Goal: Transaction & Acquisition: Purchase product/service

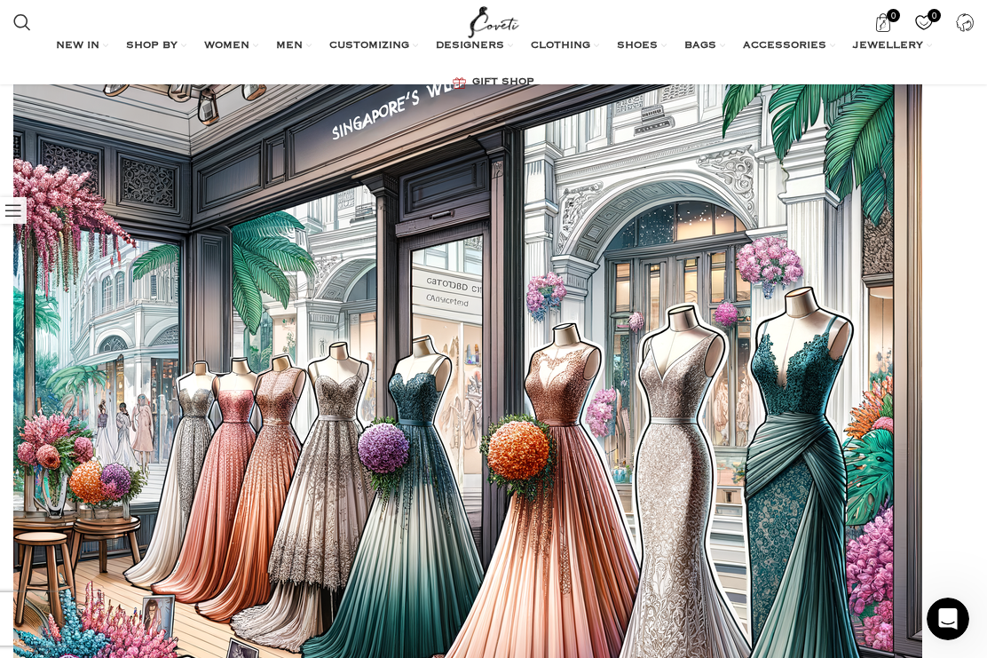
click at [59, 169] on link "All clothing" at bounding box center [132, 182] width 220 height 30
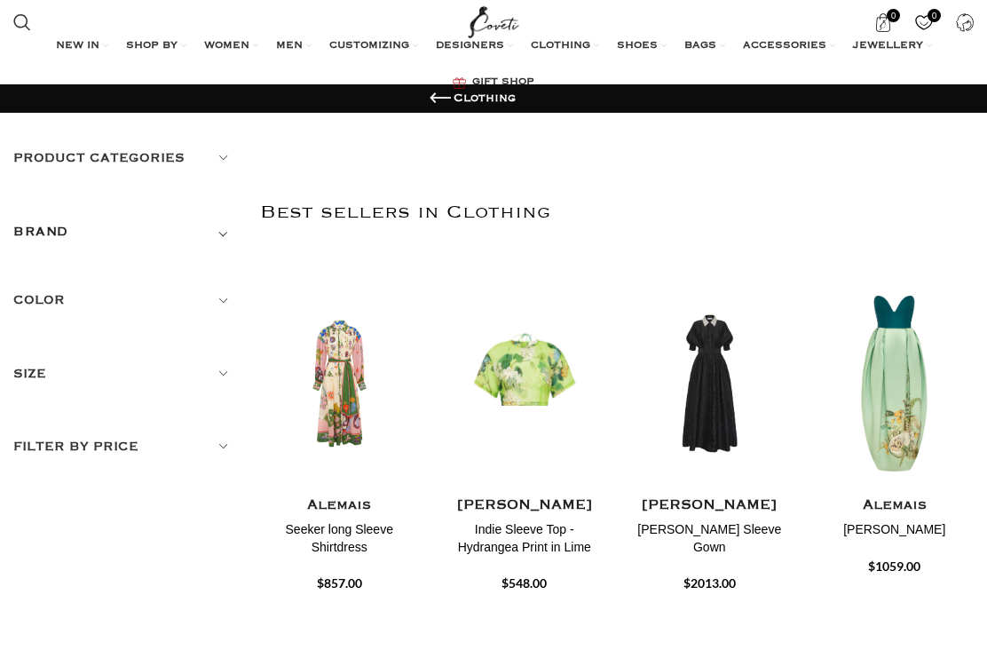
click at [167, 41] on span "SHOP BY" at bounding box center [152, 46] width 52 height 14
click at [171, 44] on link "SHOP BY" at bounding box center [156, 46] width 60 height 36
click at [236, 47] on span "WOMEN" at bounding box center [226, 46] width 45 height 14
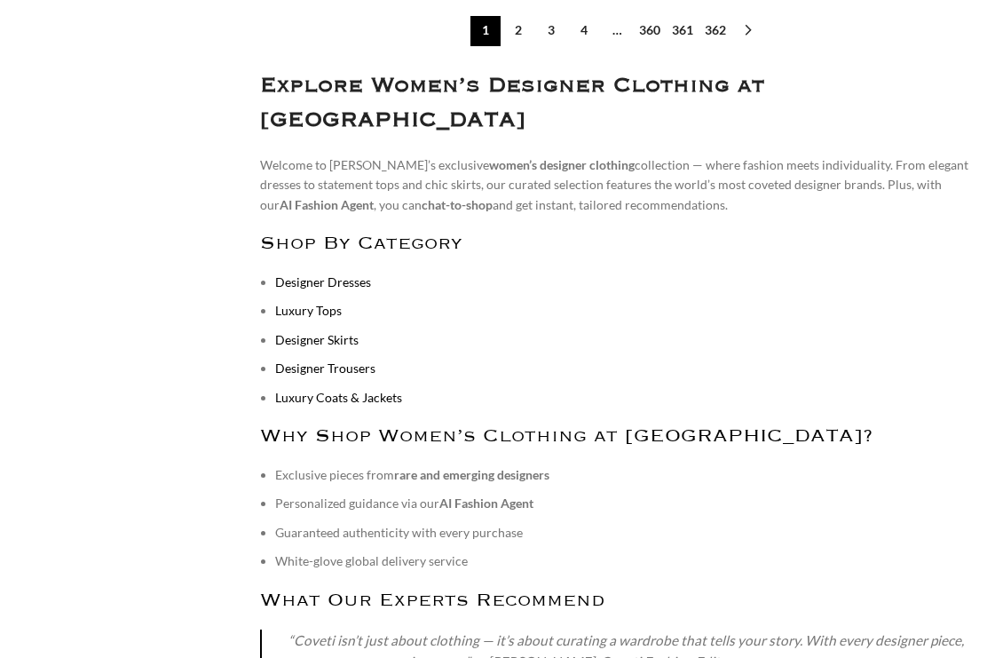
scroll to position [7710, 0]
click at [314, 274] on link "Designer Dresses" at bounding box center [323, 281] width 96 height 15
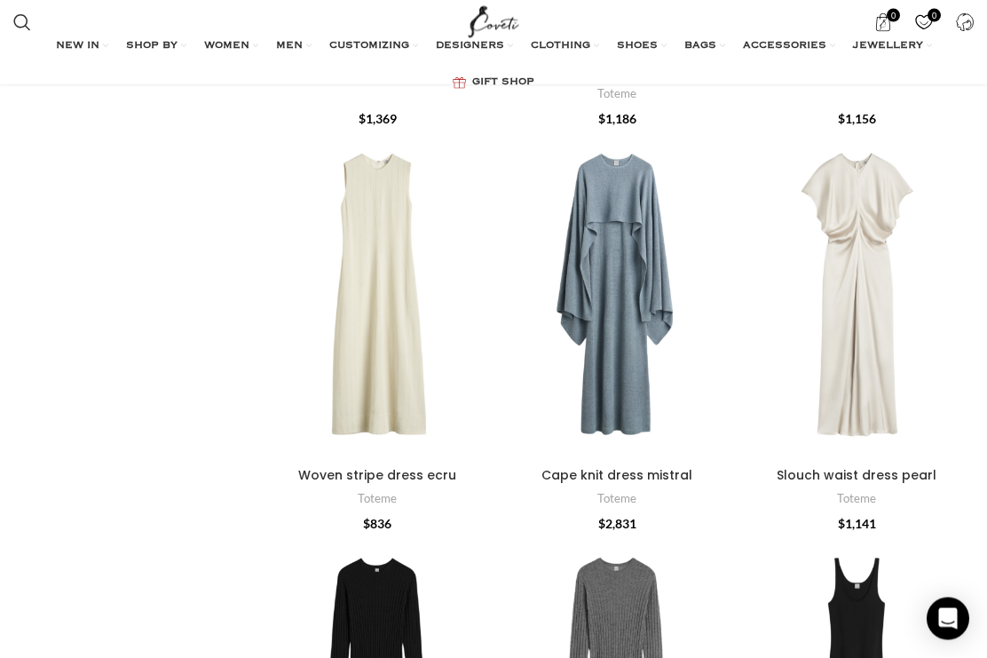
scroll to position [1828, 0]
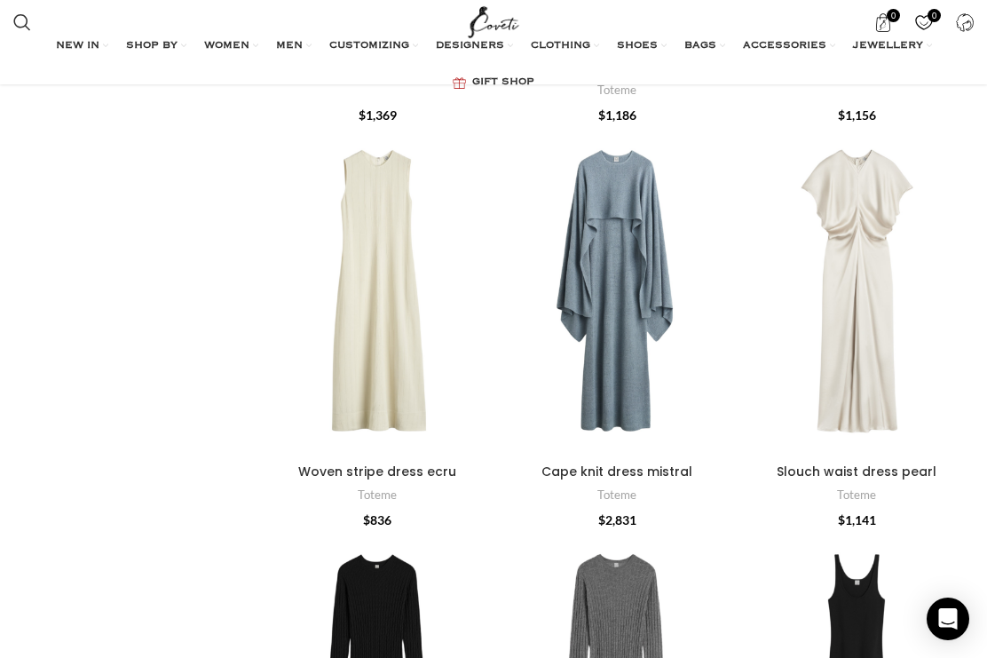
click at [871, 348] on div "Slouch waist dress pearl" at bounding box center [857, 291] width 47 height 328
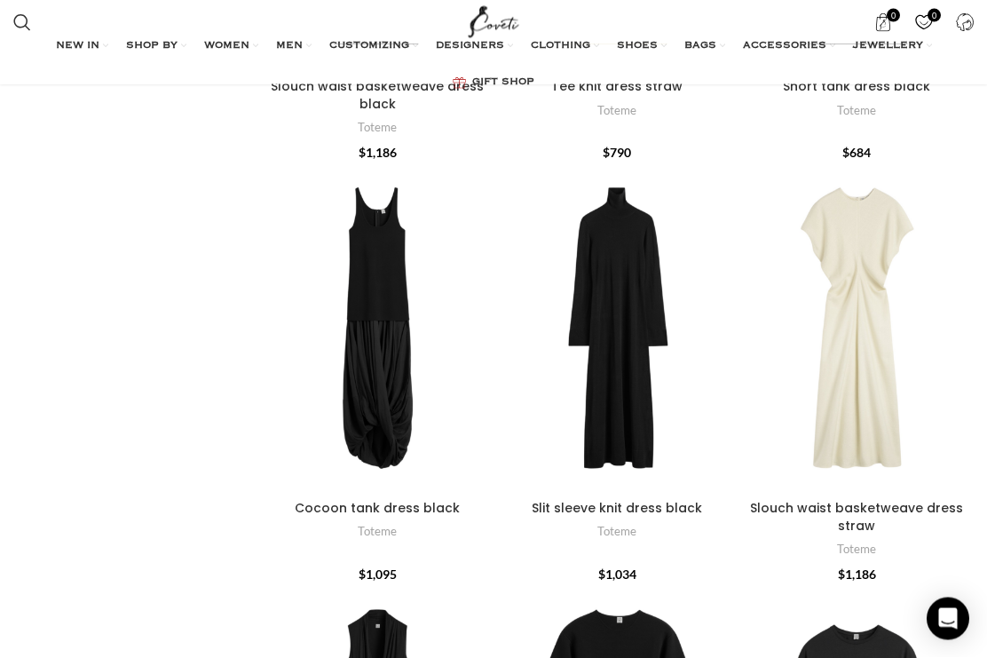
scroll to position [5061, 0]
click at [869, 340] on div "Slouch waist basketweave dress straw" at bounding box center [857, 328] width 47 height 328
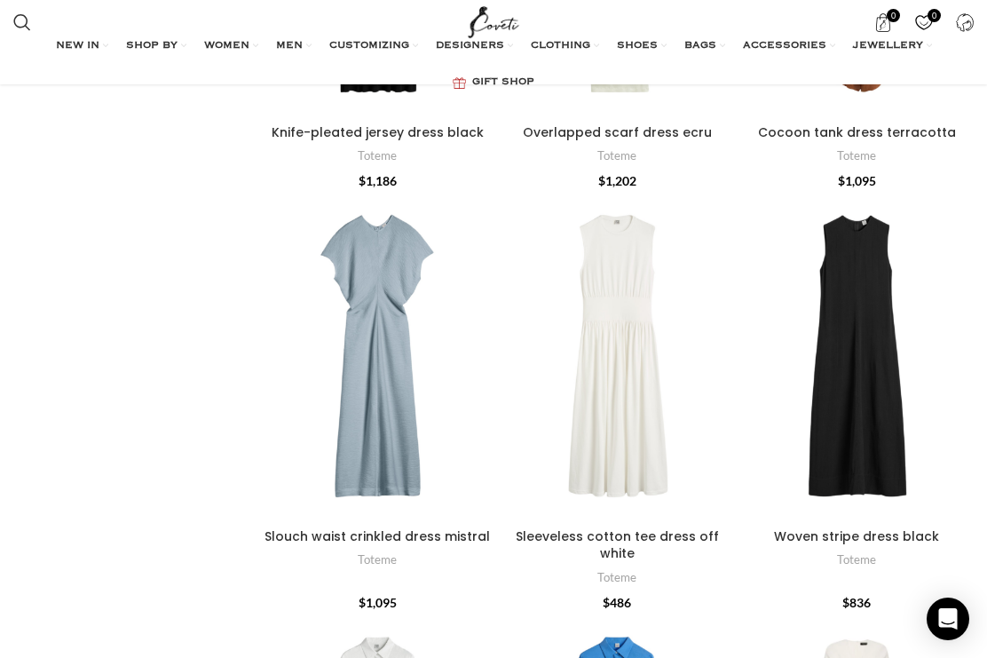
scroll to position [6279, 0]
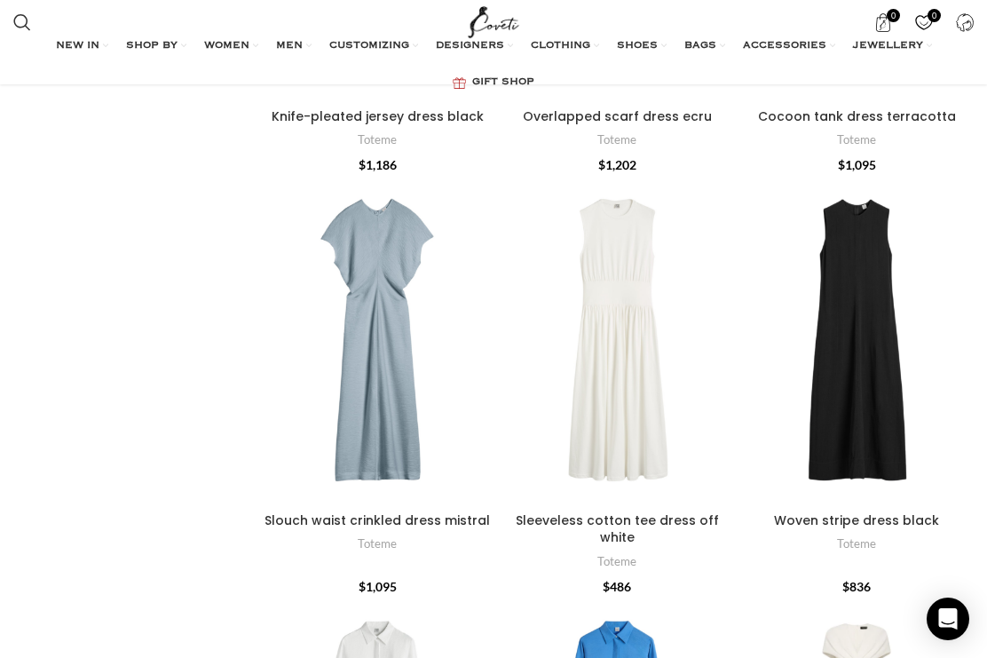
click at [396, 342] on div "Slouch waist crinkled dress mistral" at bounding box center [377, 340] width 47 height 328
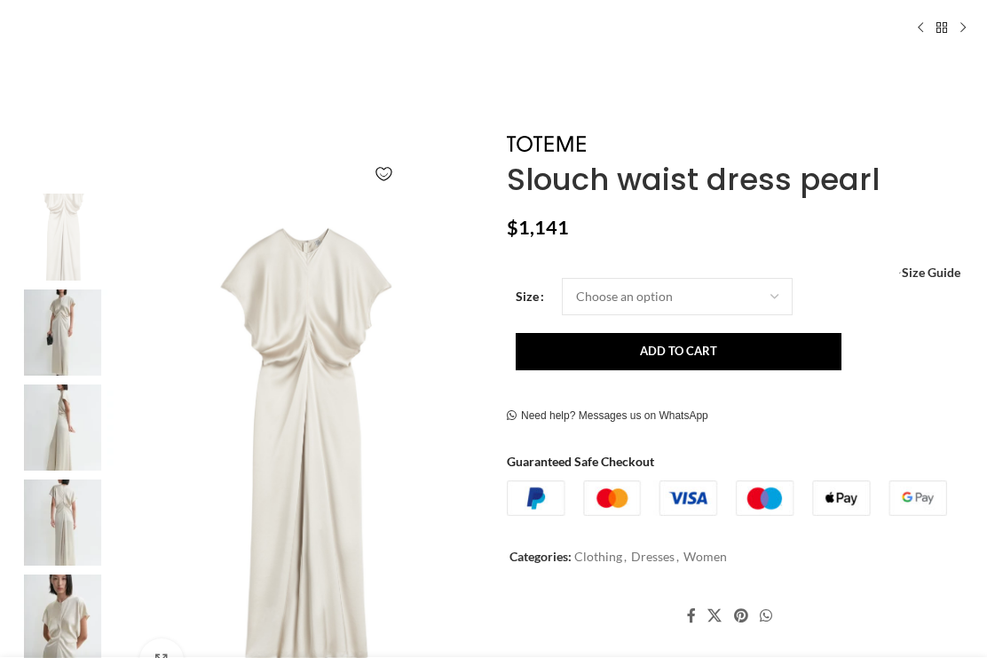
scroll to position [183, 0]
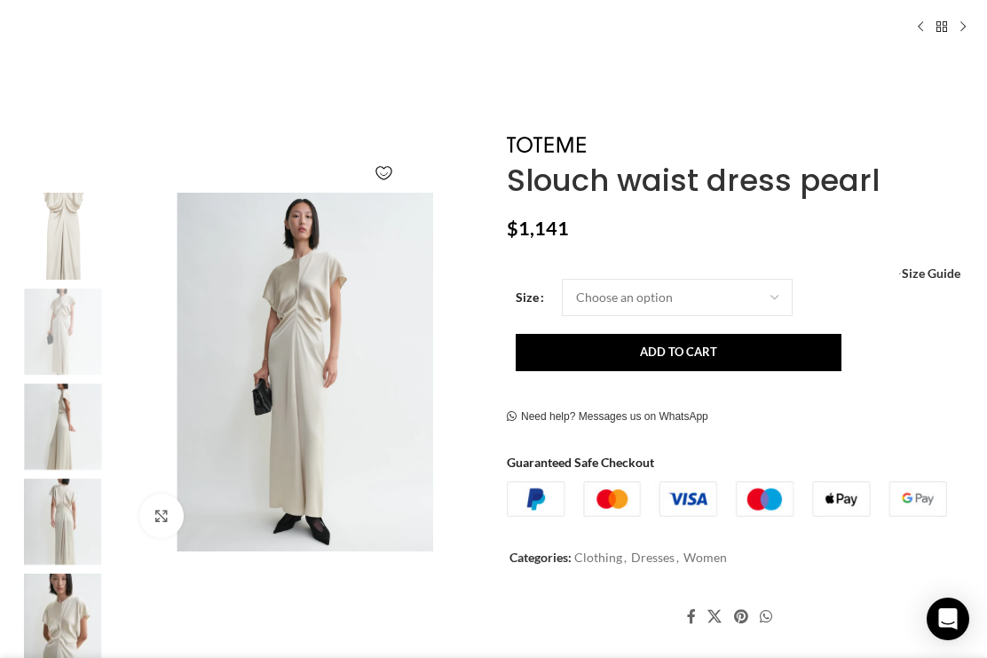
click at [59, 335] on img "2 / 5" at bounding box center [63, 332] width 108 height 86
click at [61, 441] on img "3 / 5" at bounding box center [63, 427] width 108 height 86
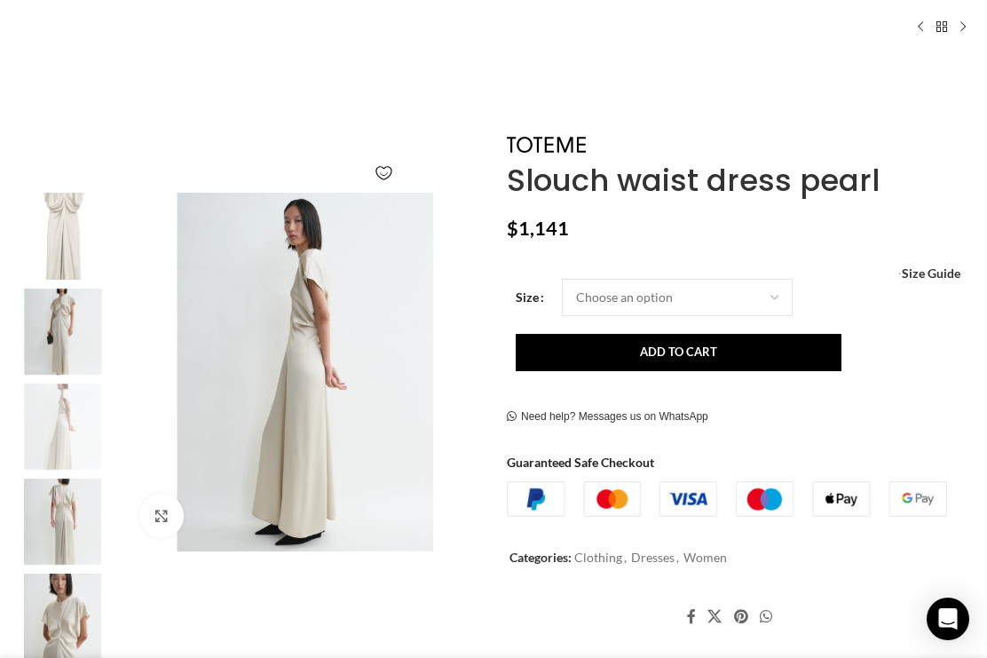
scroll to position [0, 217]
click at [56, 532] on img "4 / 5" at bounding box center [63, 522] width 108 height 86
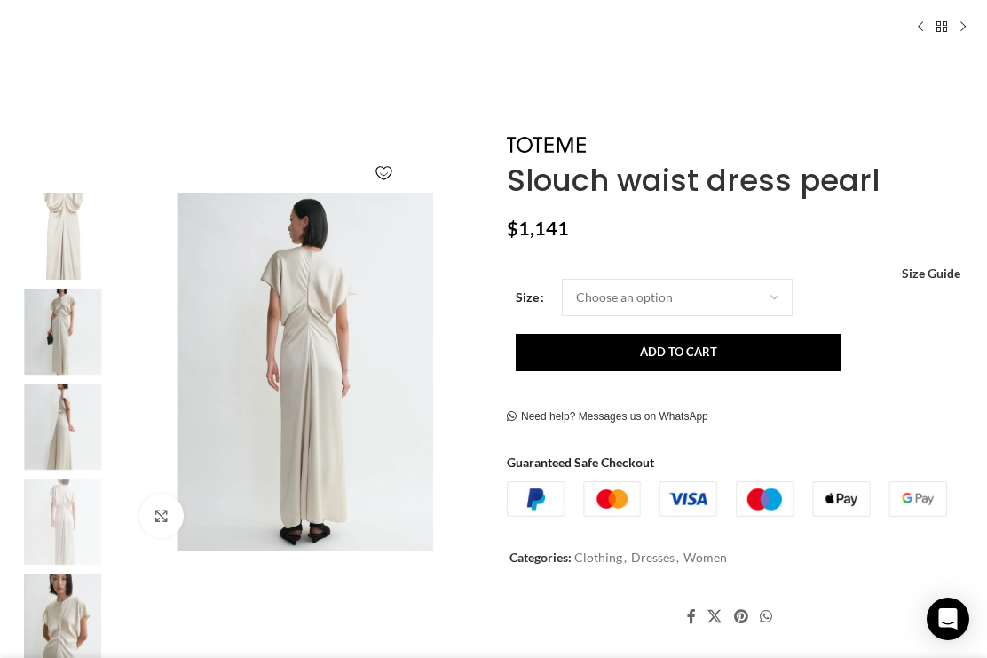
click at [53, 622] on img "5 / 5" at bounding box center [63, 617] width 108 height 86
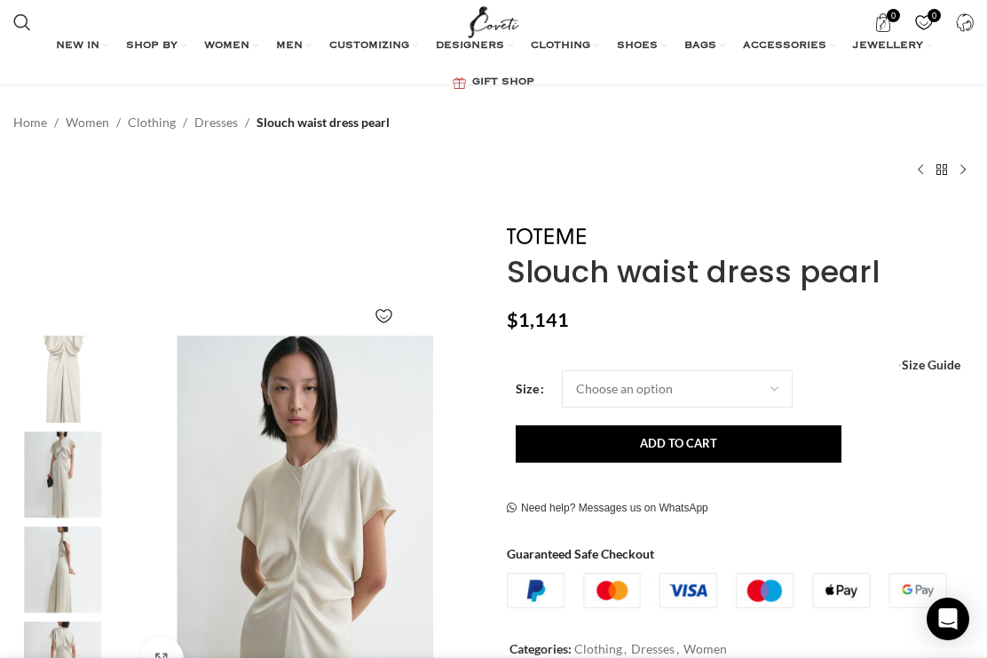
scroll to position [0, 0]
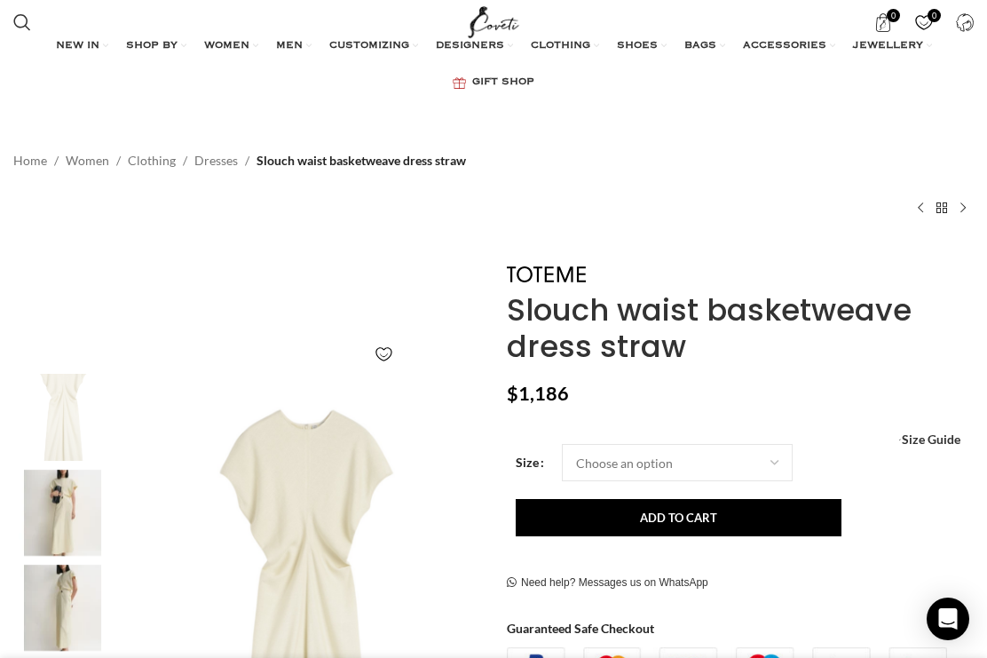
click at [75, 523] on img "2 / 5" at bounding box center [63, 513] width 108 height 86
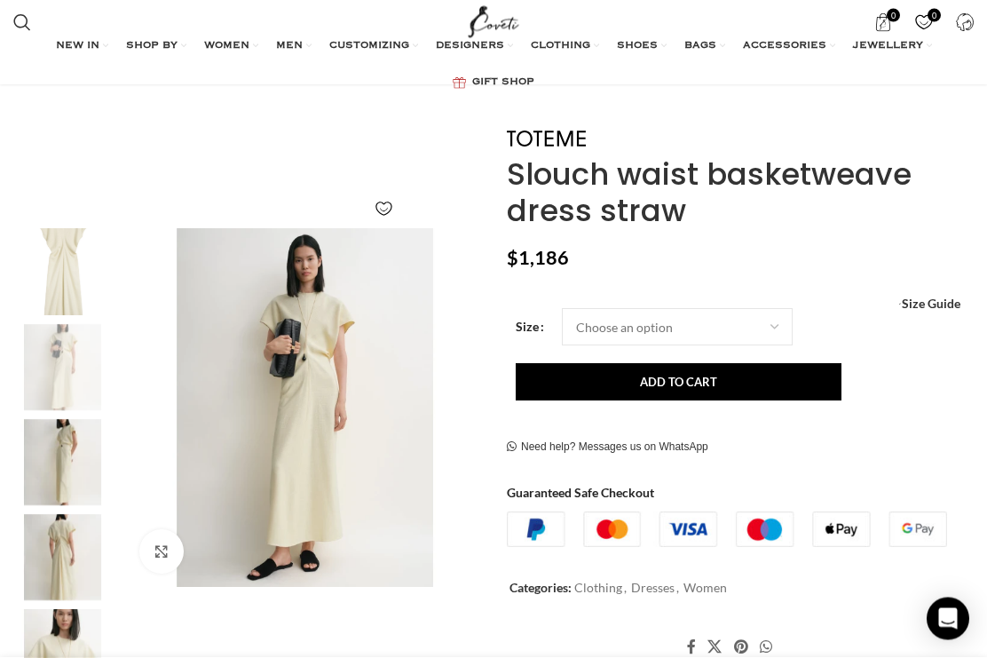
scroll to position [146, 0]
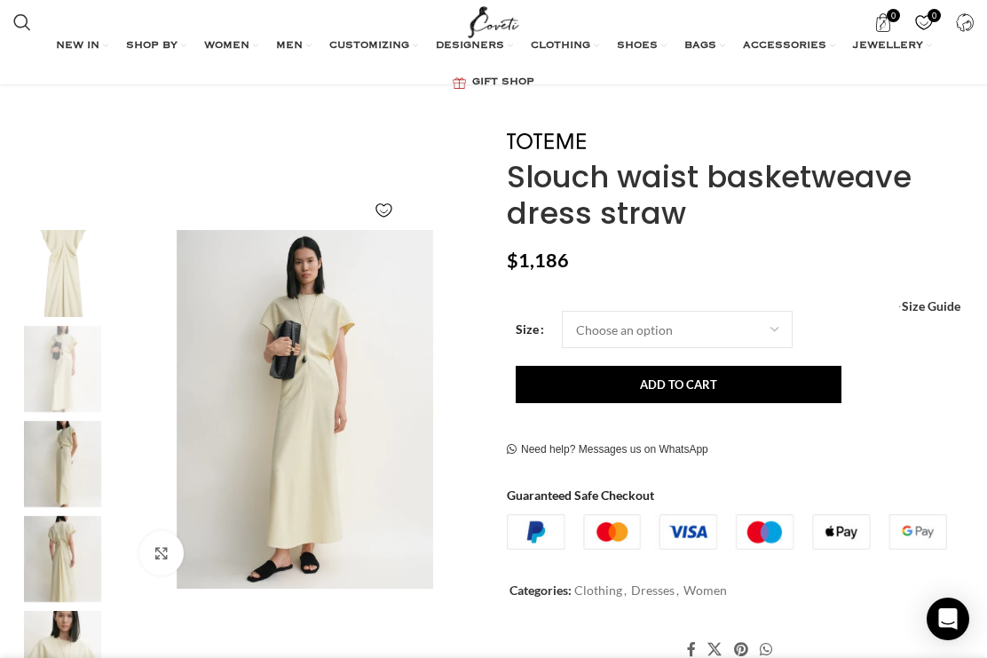
click at [74, 558] on img "4 / 5" at bounding box center [63, 559] width 108 height 86
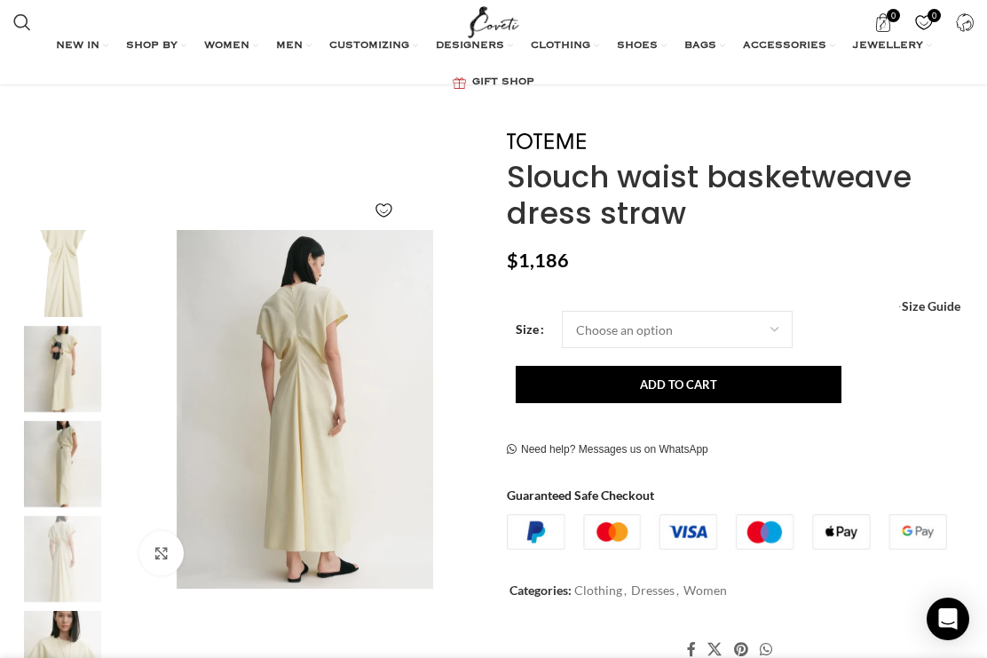
click at [76, 638] on img "5 / 5" at bounding box center [63, 654] width 108 height 86
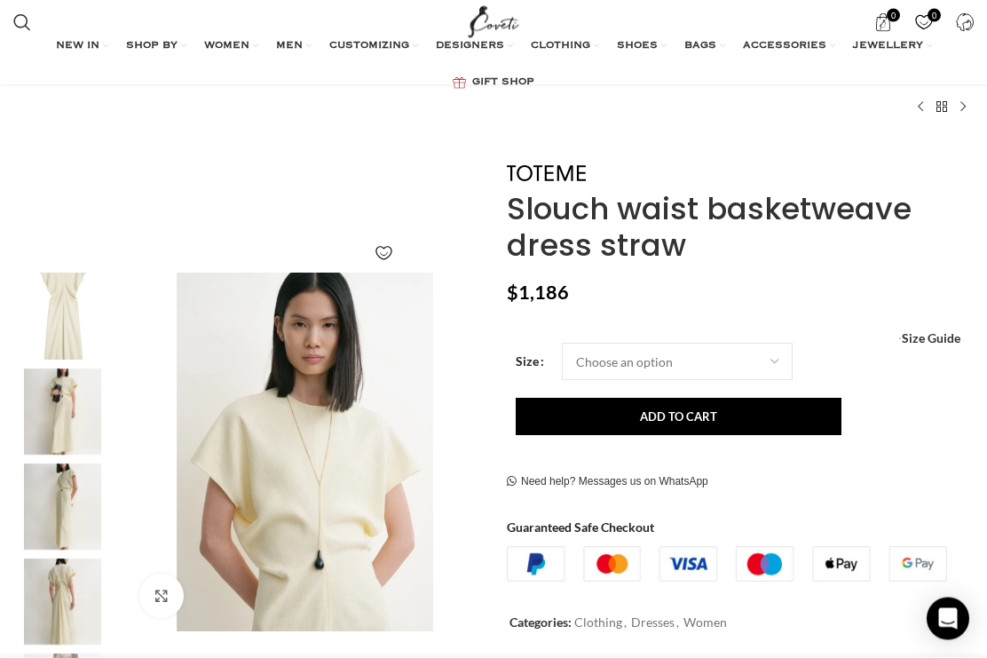
scroll to position [103, 0]
click at [343, 488] on img "5 / 5" at bounding box center [305, 452] width 359 height 359
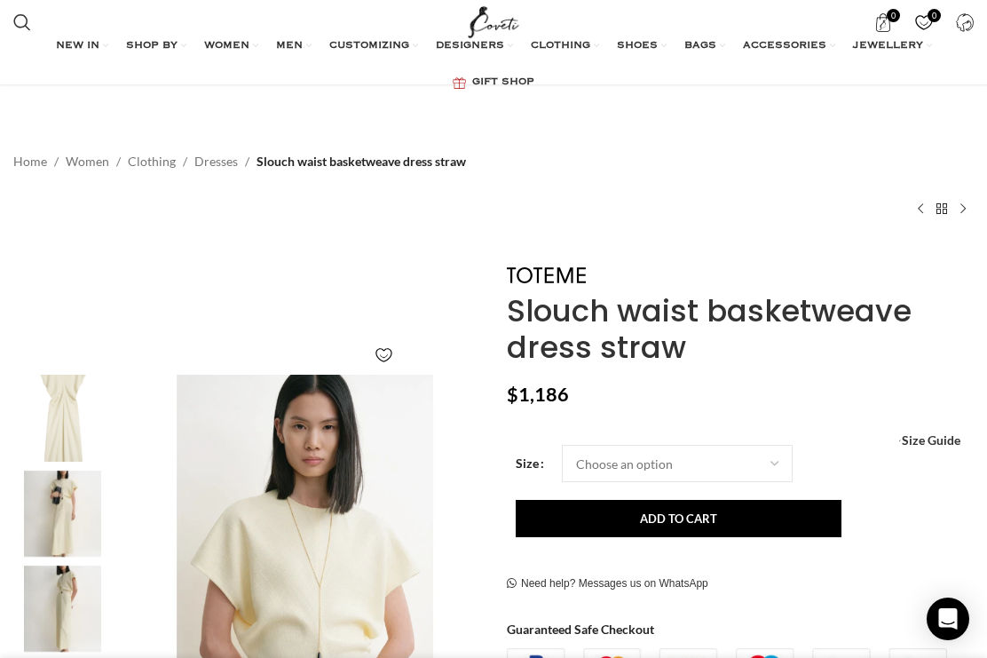
scroll to position [0, 0]
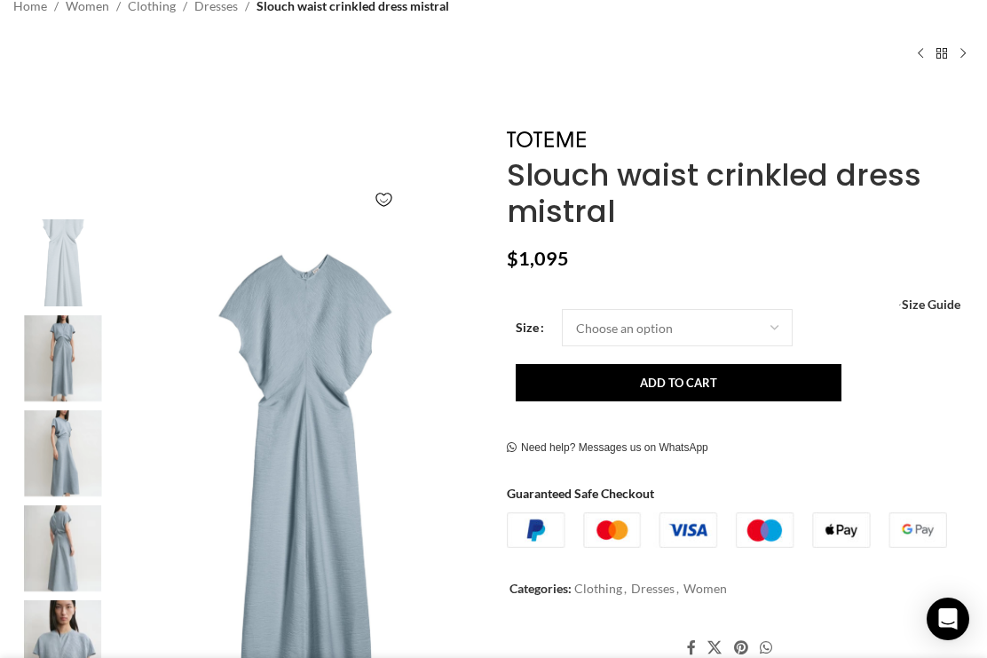
scroll to position [157, 0]
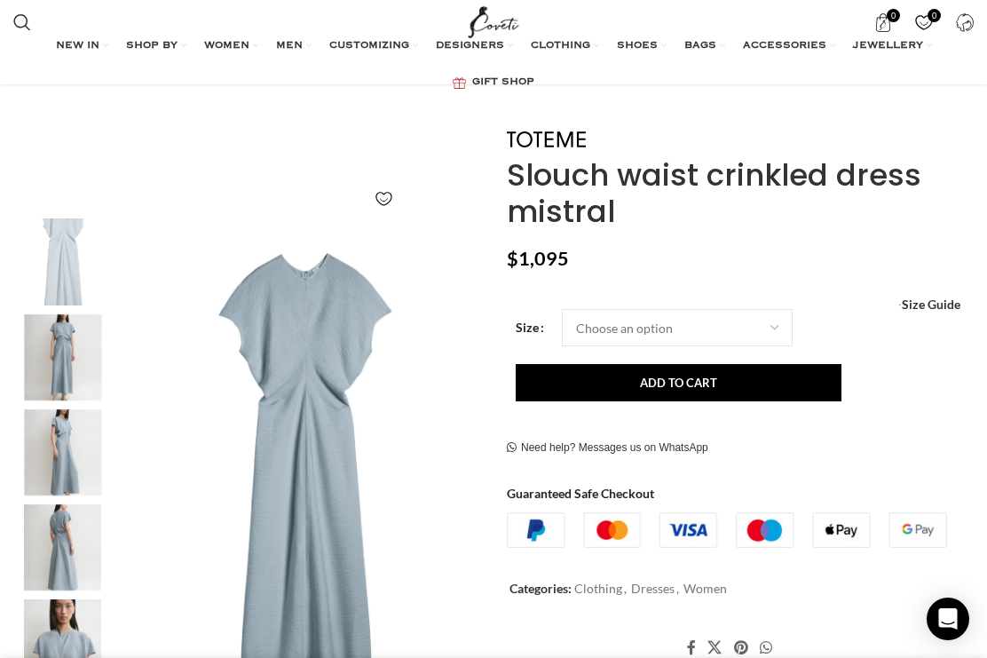
click at [72, 359] on img "2 / 5" at bounding box center [63, 357] width 108 height 86
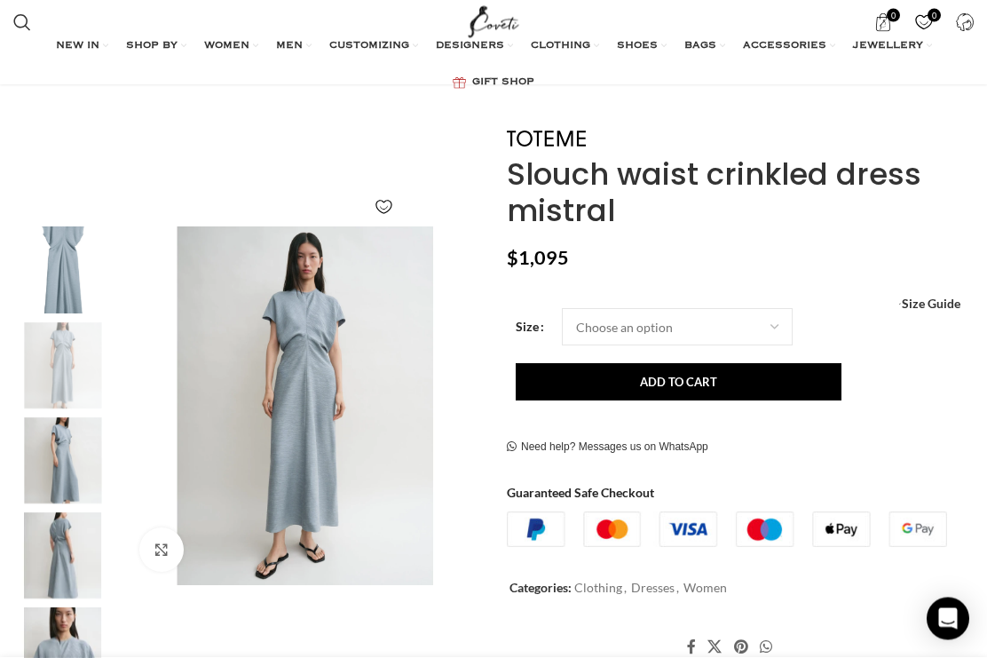
scroll to position [141, 0]
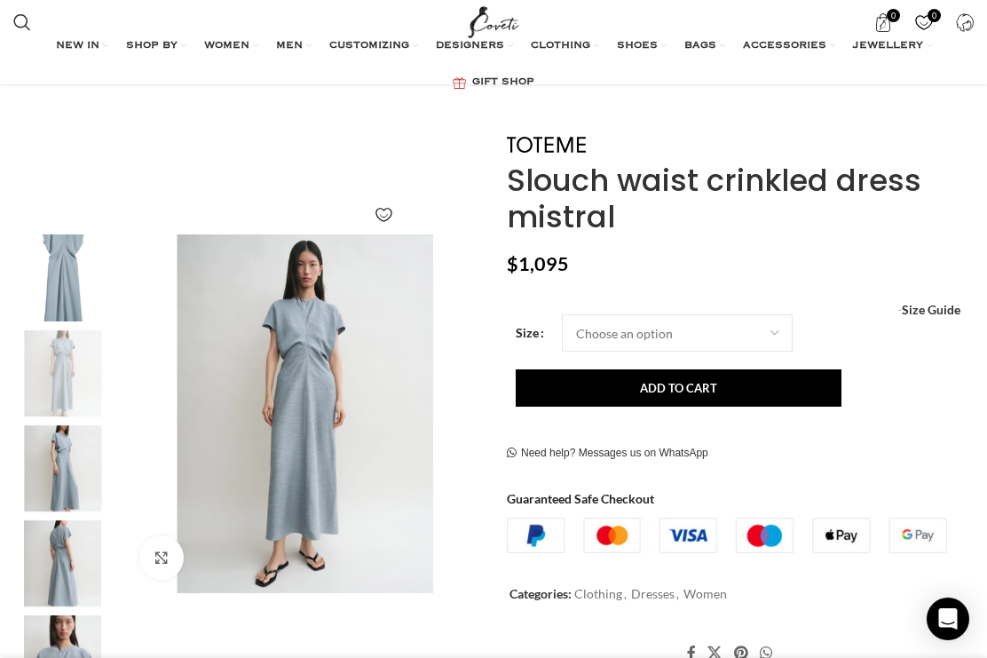
click at [327, 452] on img "2 / 5" at bounding box center [305, 413] width 359 height 359
click at [72, 483] on img "3 / 5" at bounding box center [63, 468] width 108 height 86
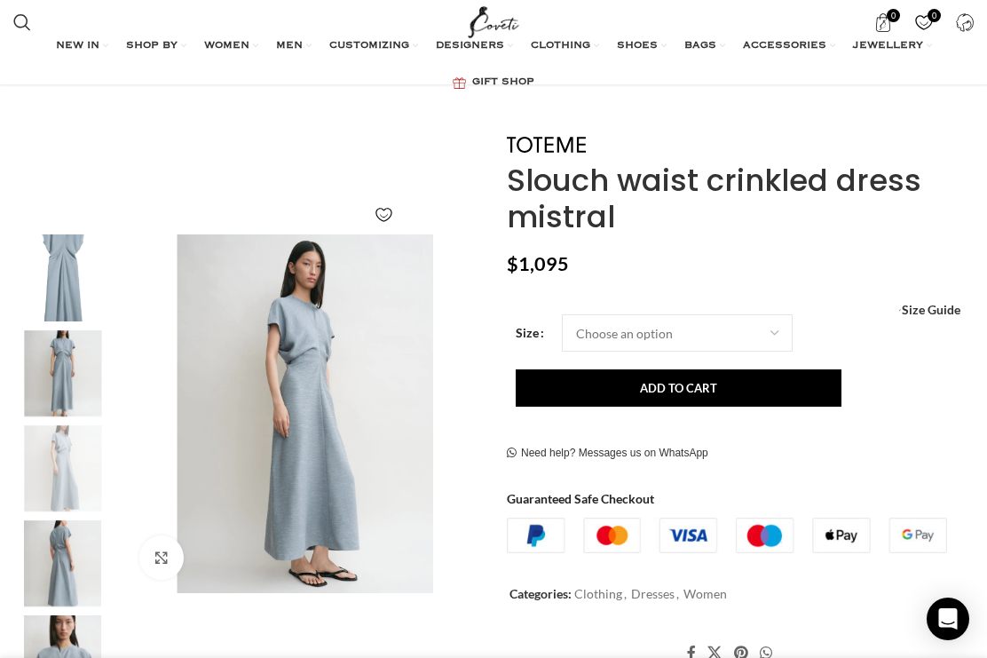
click at [72, 587] on img "4 / 5" at bounding box center [63, 563] width 108 height 86
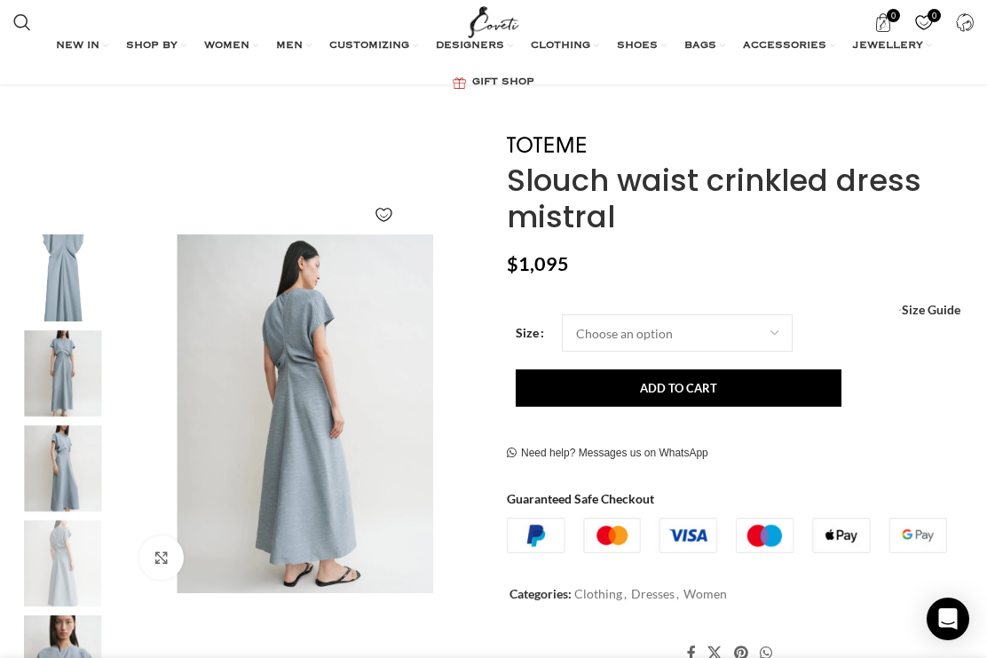
click at [83, 657] on img "5 / 5" at bounding box center [63, 658] width 108 height 86
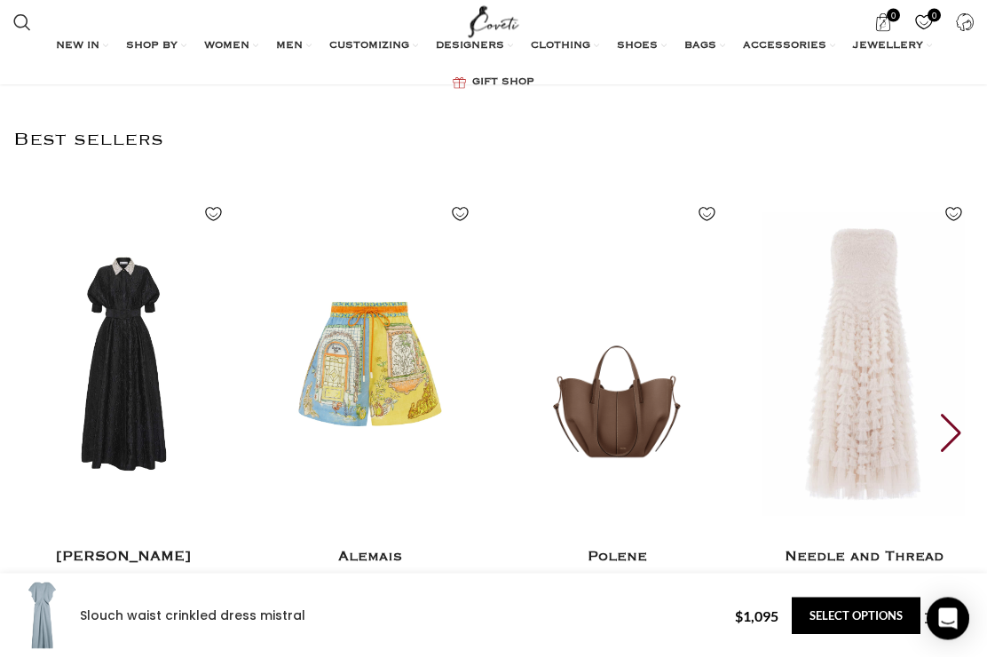
scroll to position [4394, 0]
click at [957, 419] on div "Next slide" at bounding box center [953, 433] width 24 height 39
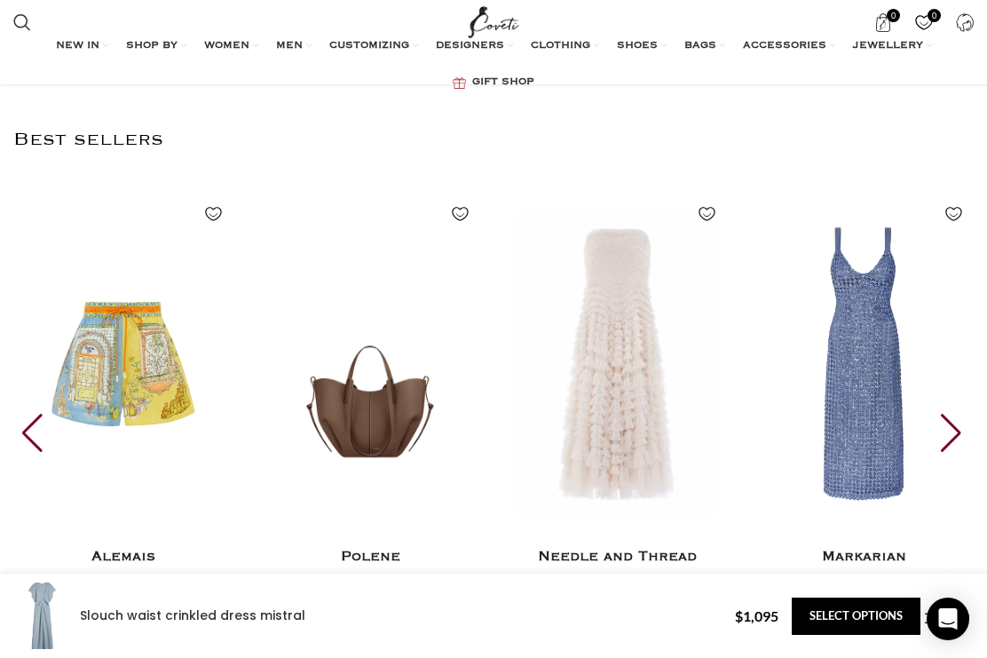
click at [961, 418] on div "Next slide" at bounding box center [953, 433] width 24 height 39
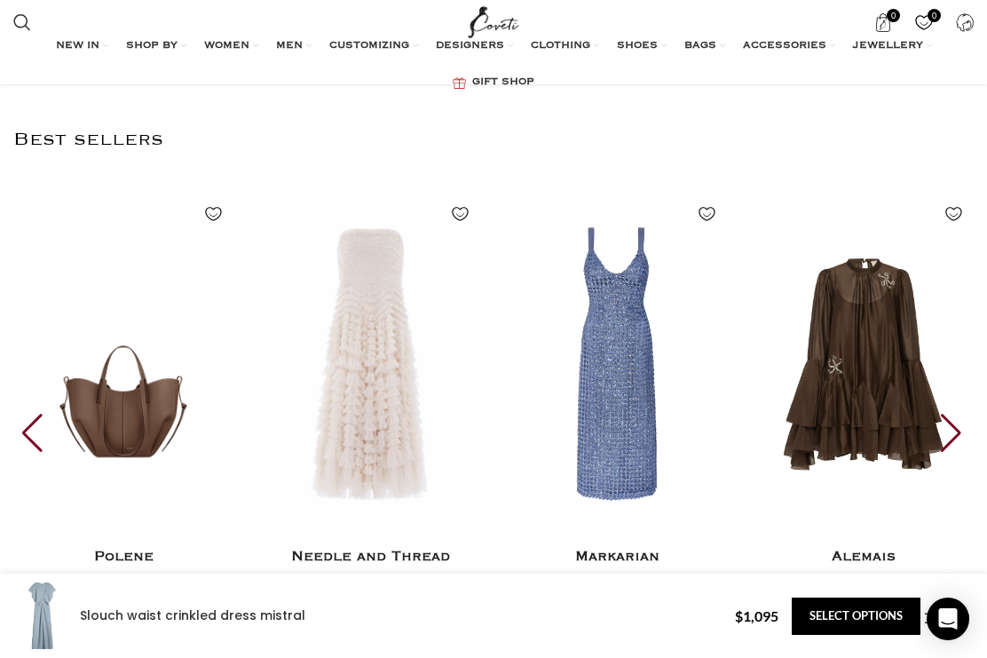
click at [959, 414] on div "Next slide" at bounding box center [953, 433] width 24 height 39
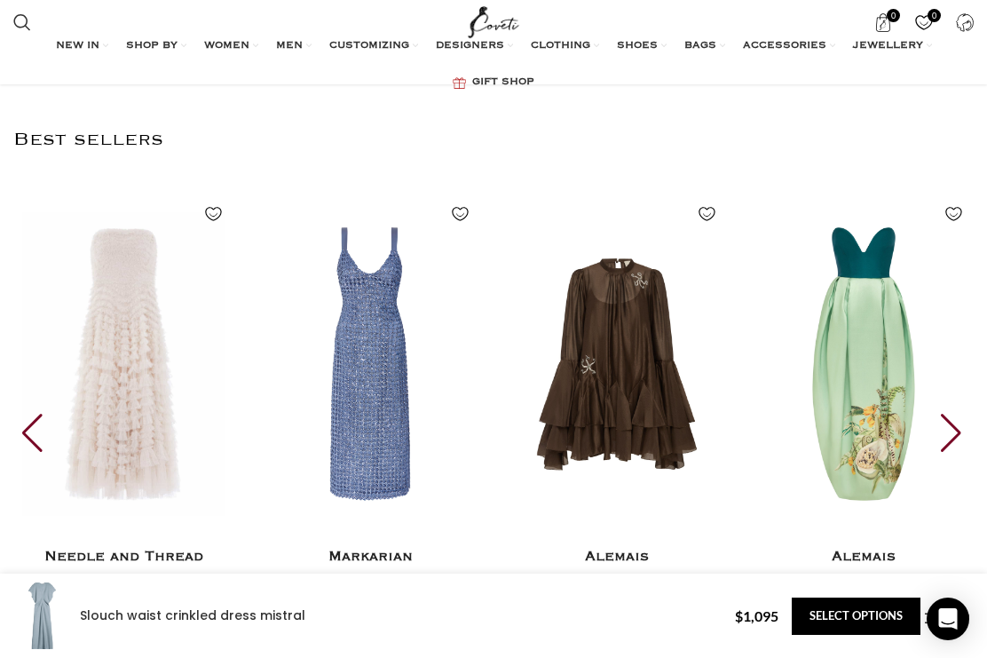
scroll to position [0, 1733]
click at [956, 426] on div "Next slide" at bounding box center [953, 433] width 24 height 39
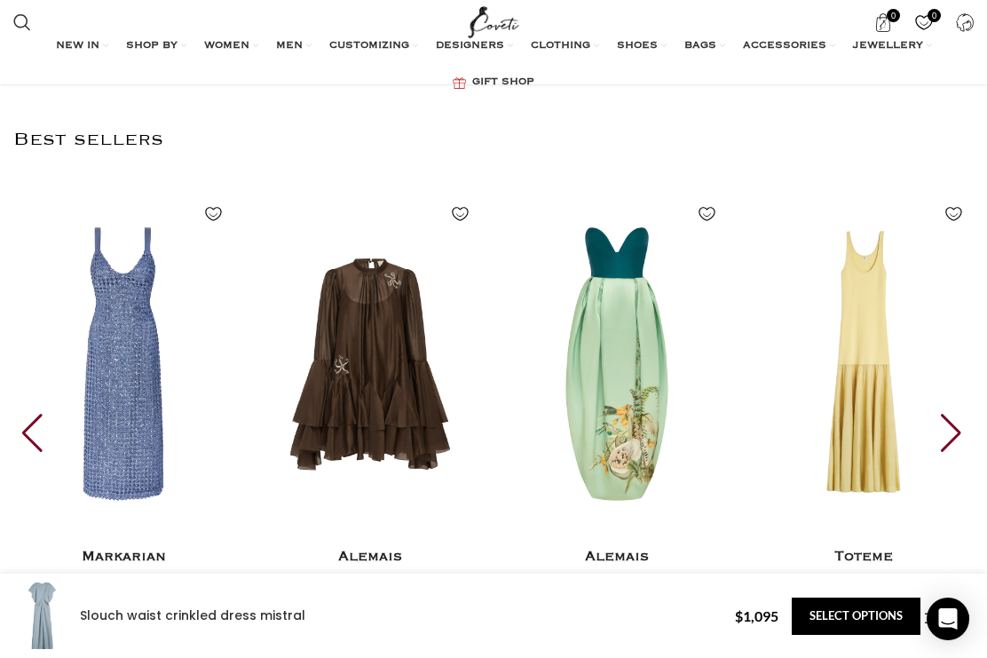
click at [959, 416] on div "Next slide" at bounding box center [953, 433] width 24 height 39
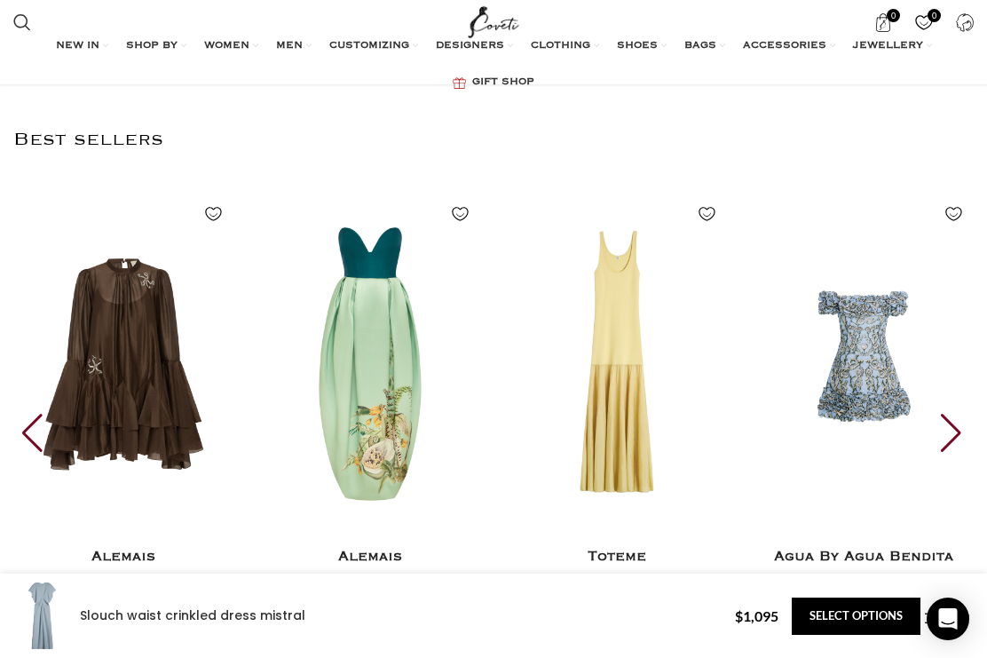
click at [960, 420] on div "Next slide" at bounding box center [953, 433] width 24 height 39
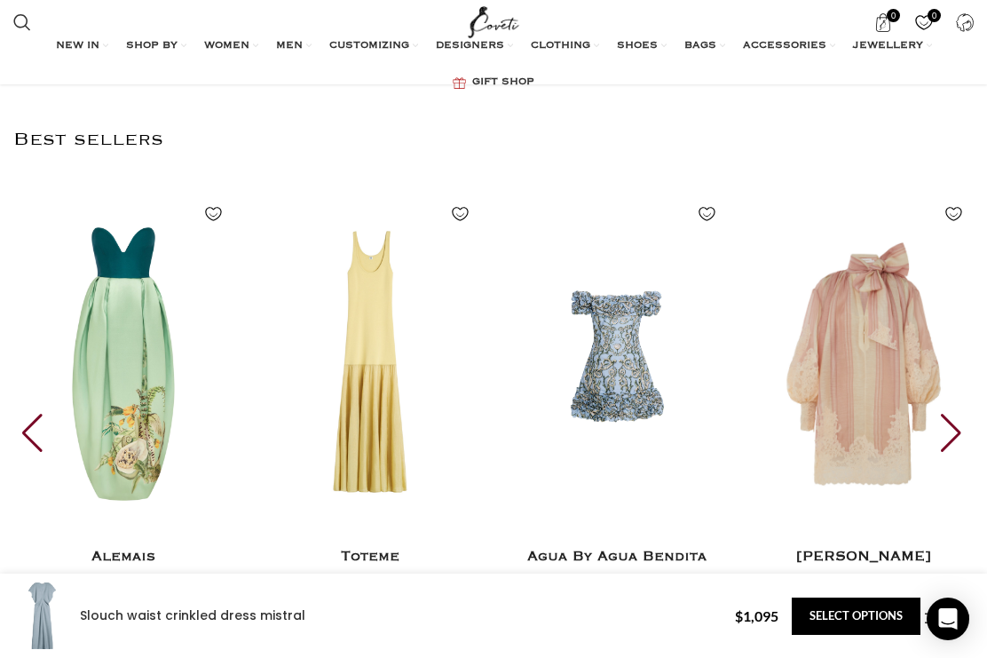
click at [957, 419] on div "Next slide" at bounding box center [953, 433] width 24 height 39
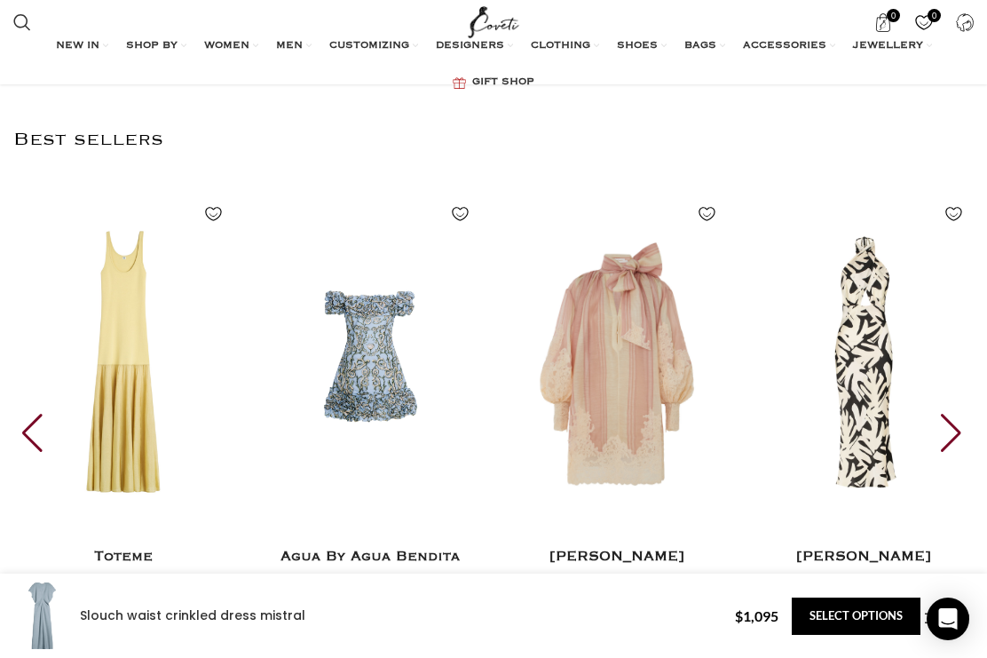
click at [958, 415] on div "Next slide" at bounding box center [953, 433] width 24 height 39
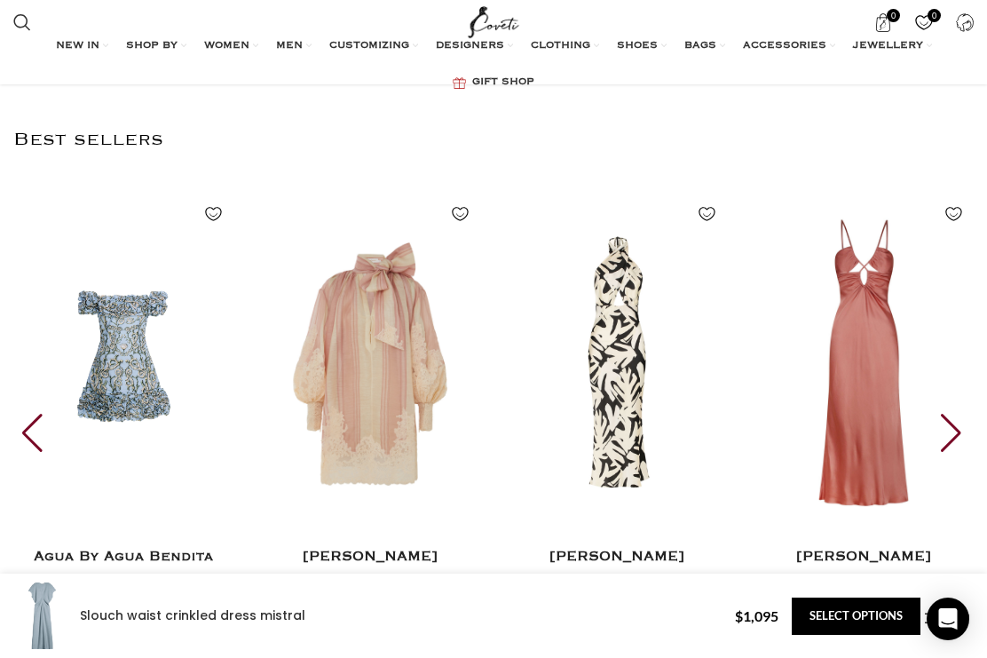
click at [962, 416] on div "Next slide" at bounding box center [953, 433] width 24 height 39
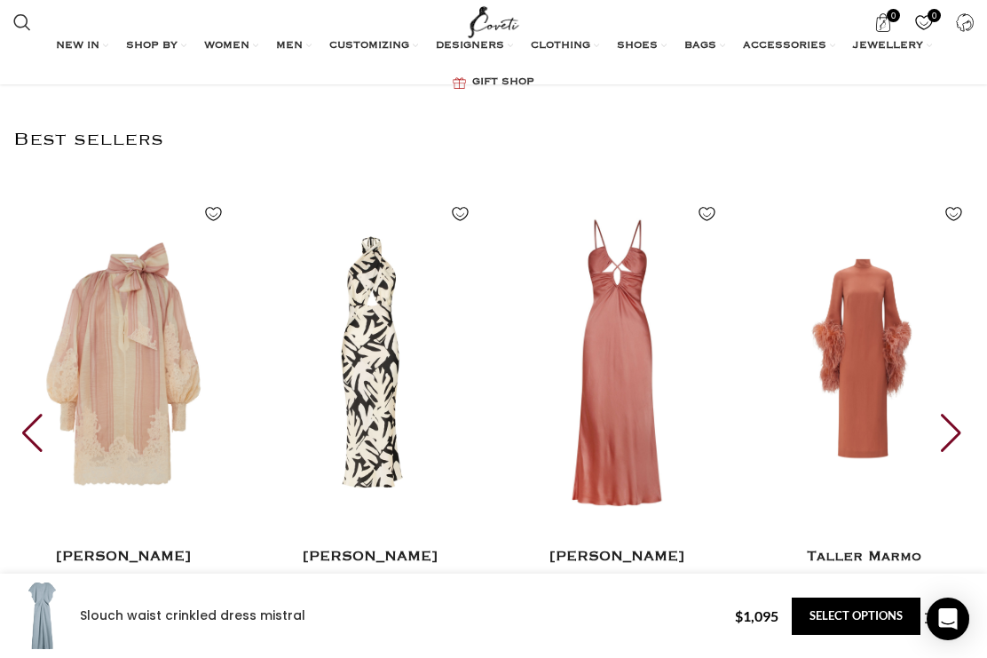
click at [964, 421] on div "Next slide" at bounding box center [953, 433] width 24 height 39
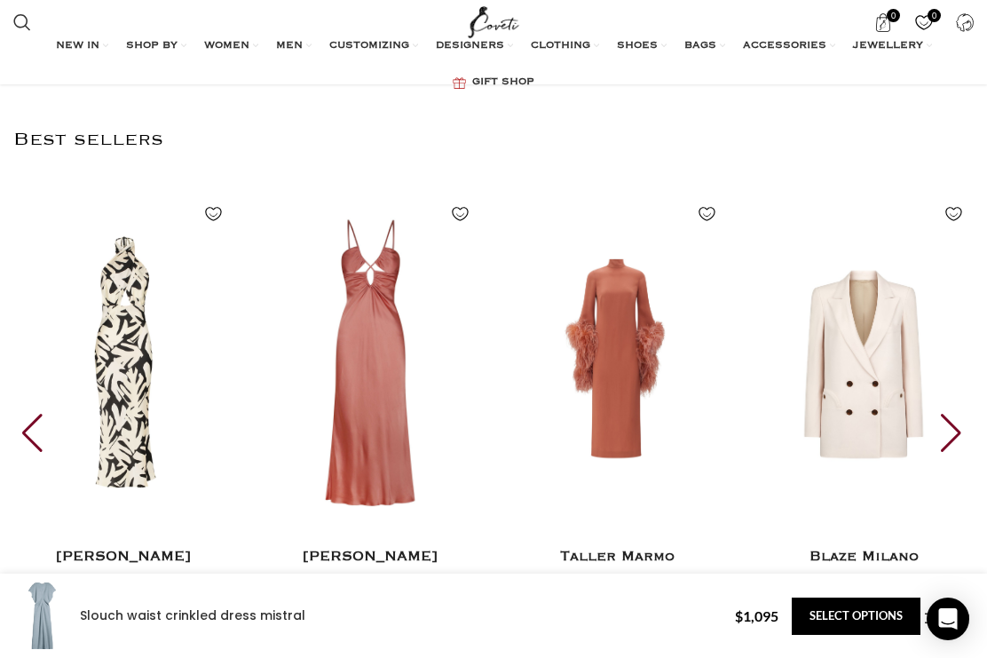
click at [960, 419] on div "Next slide" at bounding box center [953, 433] width 24 height 39
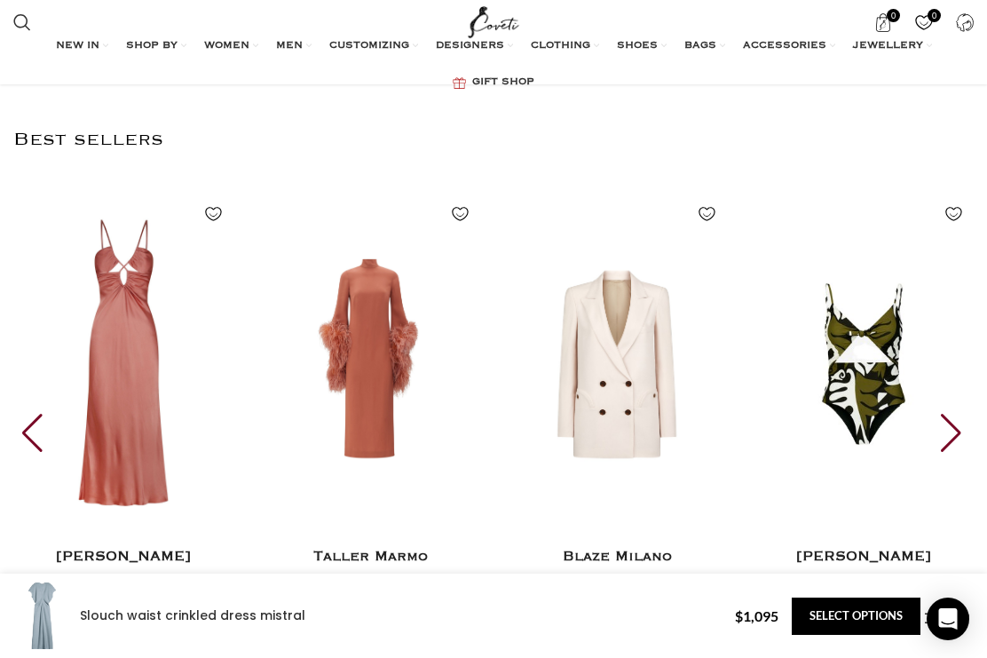
click at [960, 424] on div "Next slide" at bounding box center [953, 433] width 24 height 39
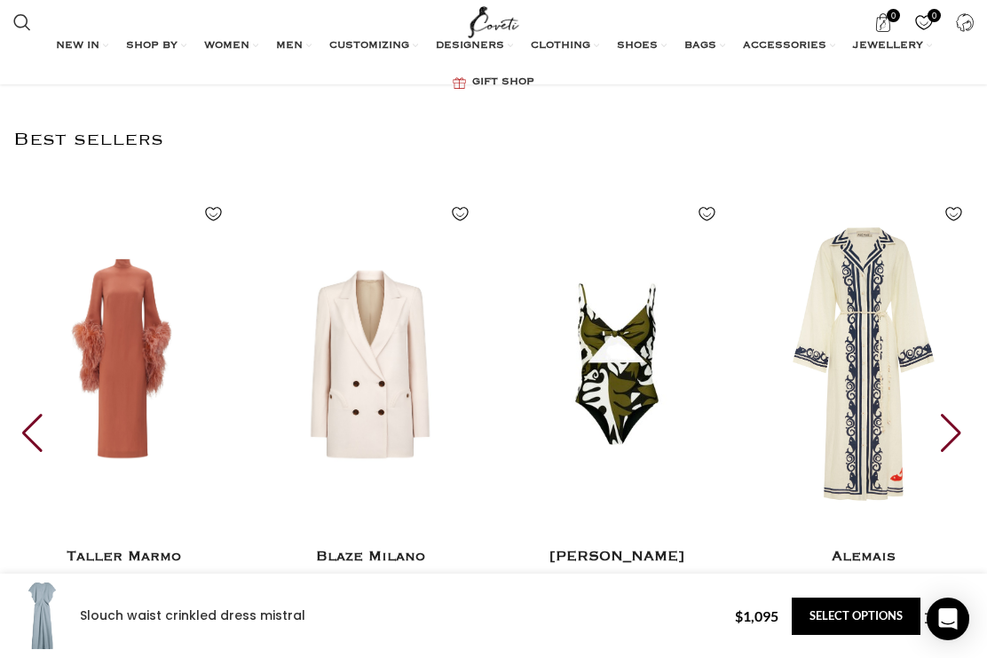
click at [964, 414] on div "Next slide" at bounding box center [953, 433] width 24 height 39
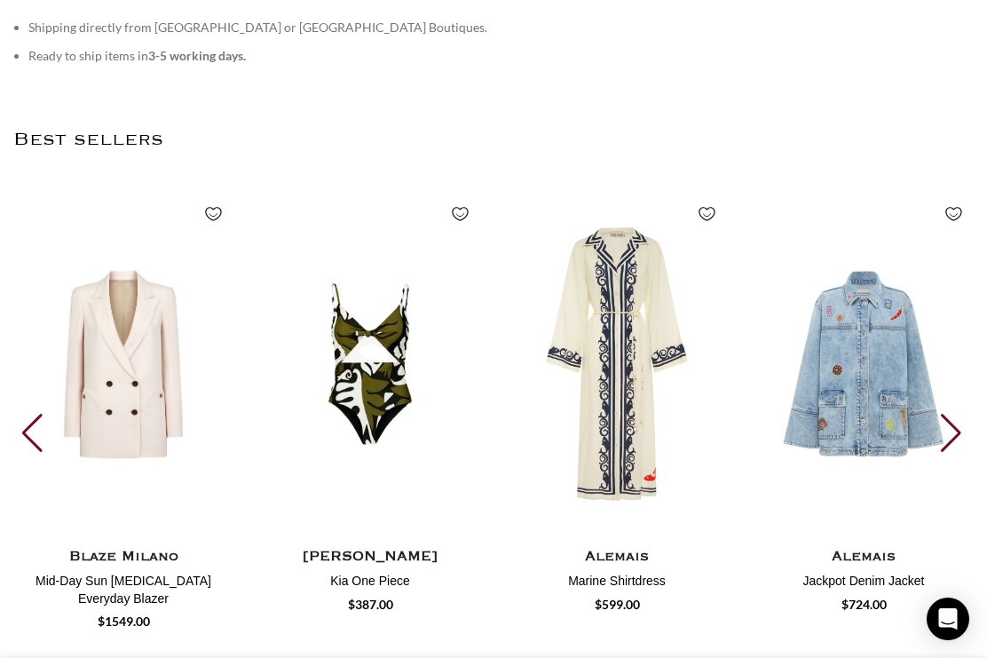
scroll to position [4442, 0]
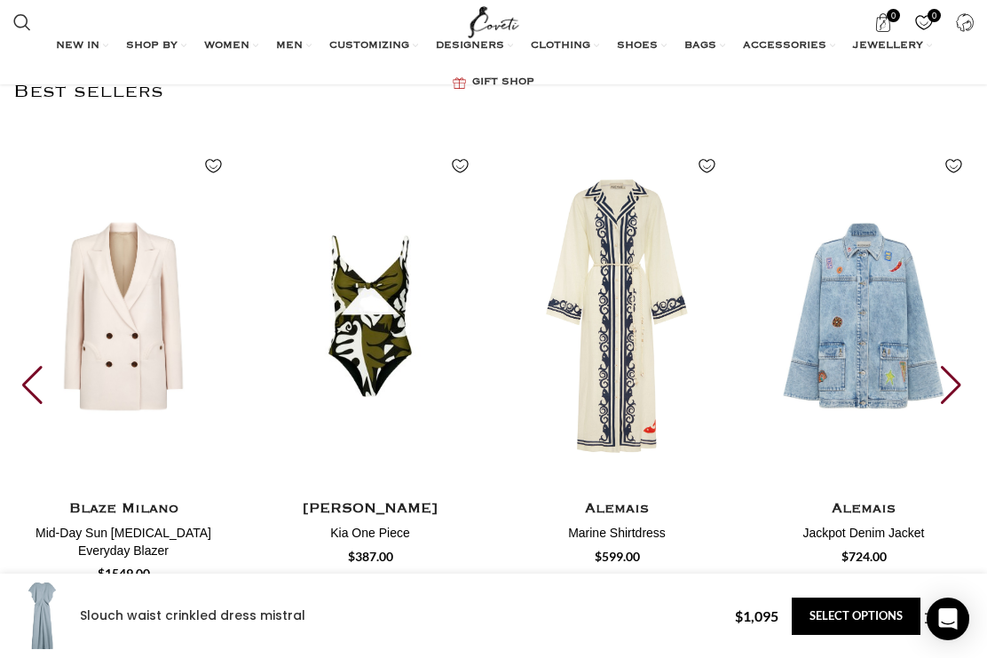
click at [955, 366] on div "Next slide" at bounding box center [953, 385] width 24 height 39
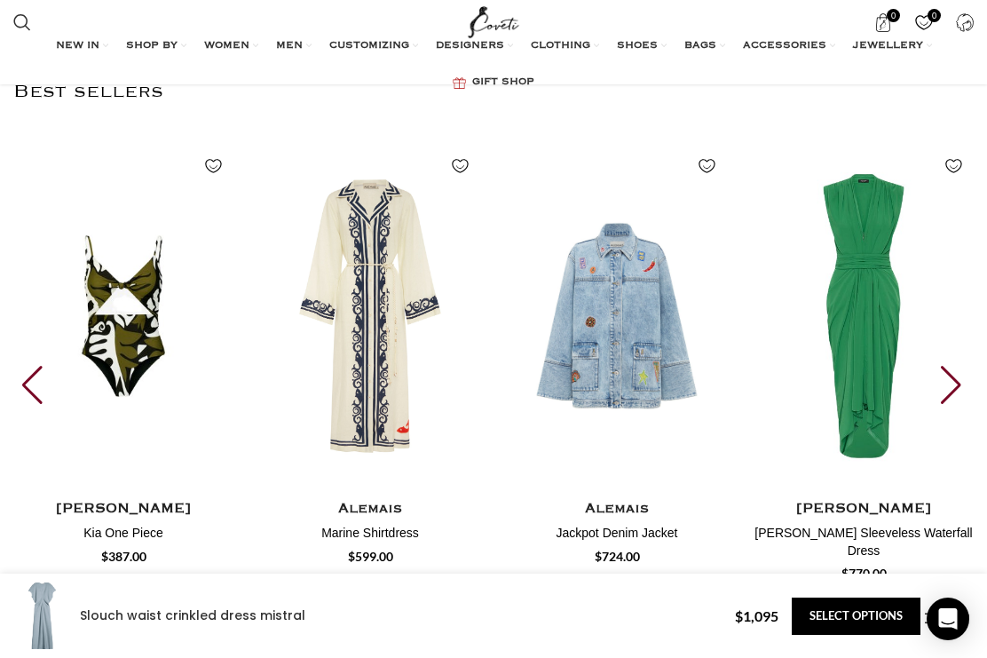
click at [966, 494] on img "18 / 30" at bounding box center [864, 671] width 220 height 355
click at [963, 369] on div "Next slide" at bounding box center [953, 385] width 24 height 39
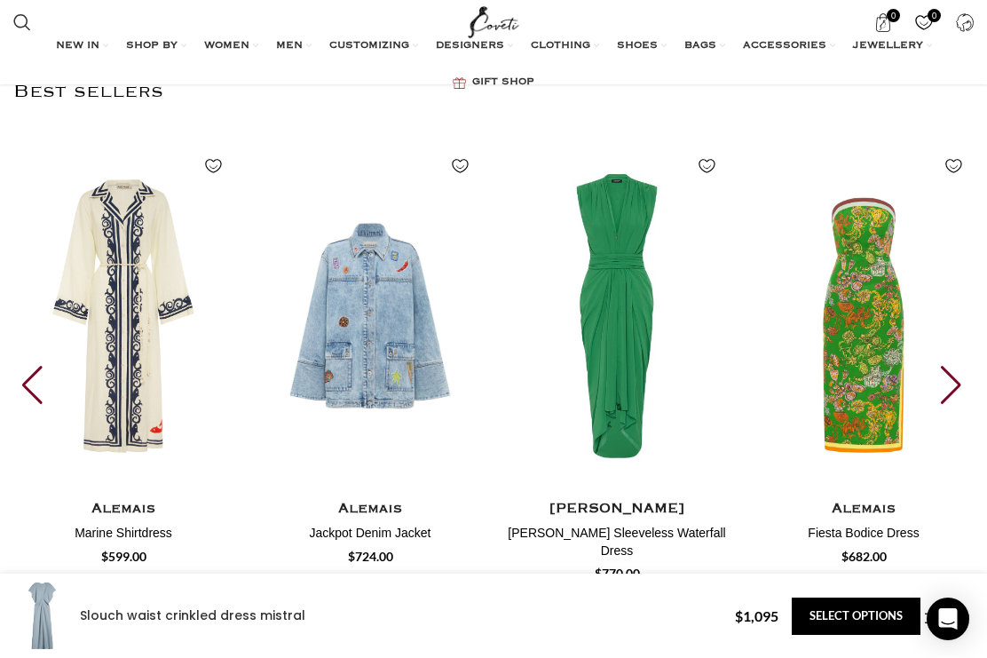
click at [958, 366] on div "Next slide" at bounding box center [953, 385] width 24 height 39
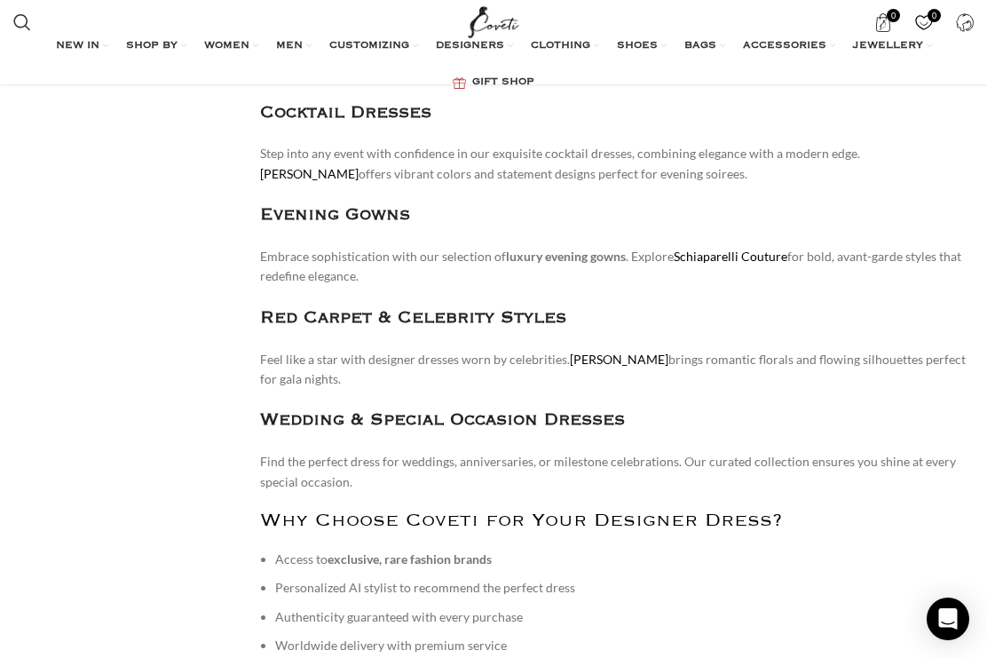
scroll to position [7768, 0]
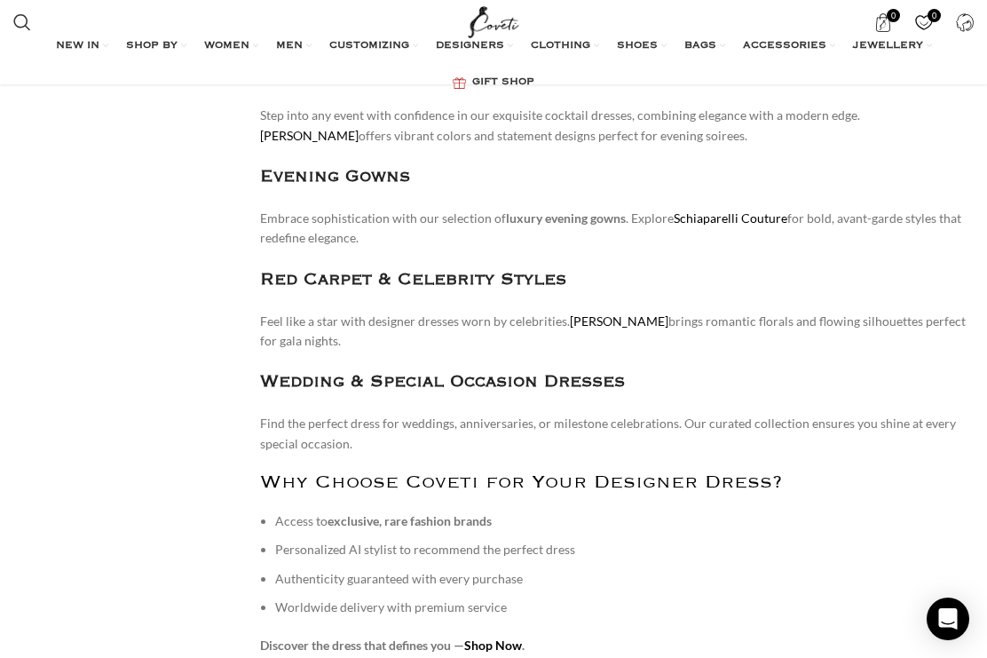
click at [394, 369] on h3 "Wedding & Special Occasion Dresses" at bounding box center [617, 383] width 714 height 28
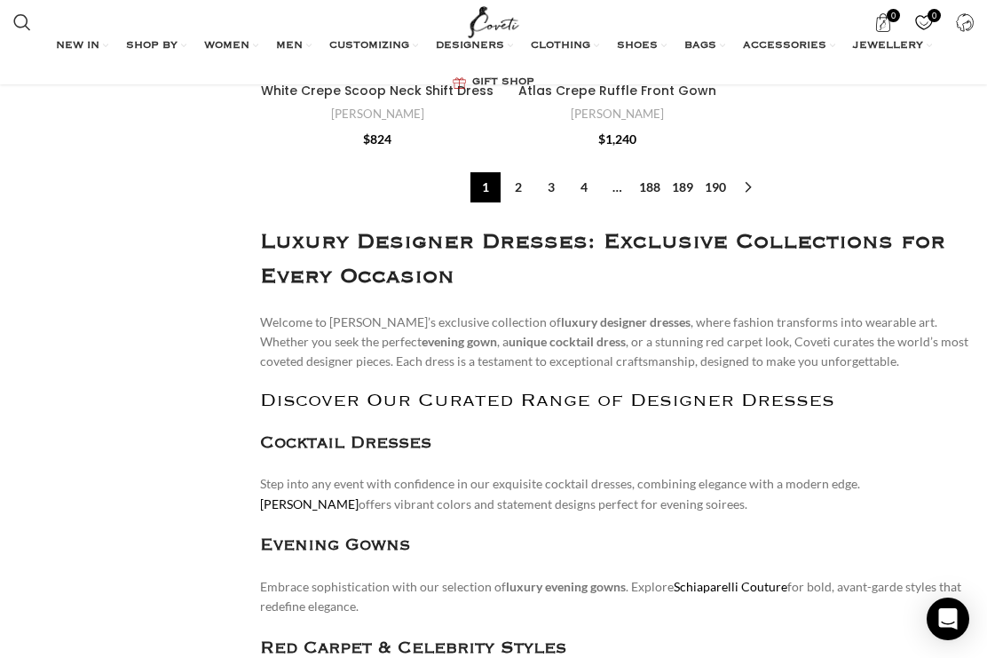
scroll to position [7316, 0]
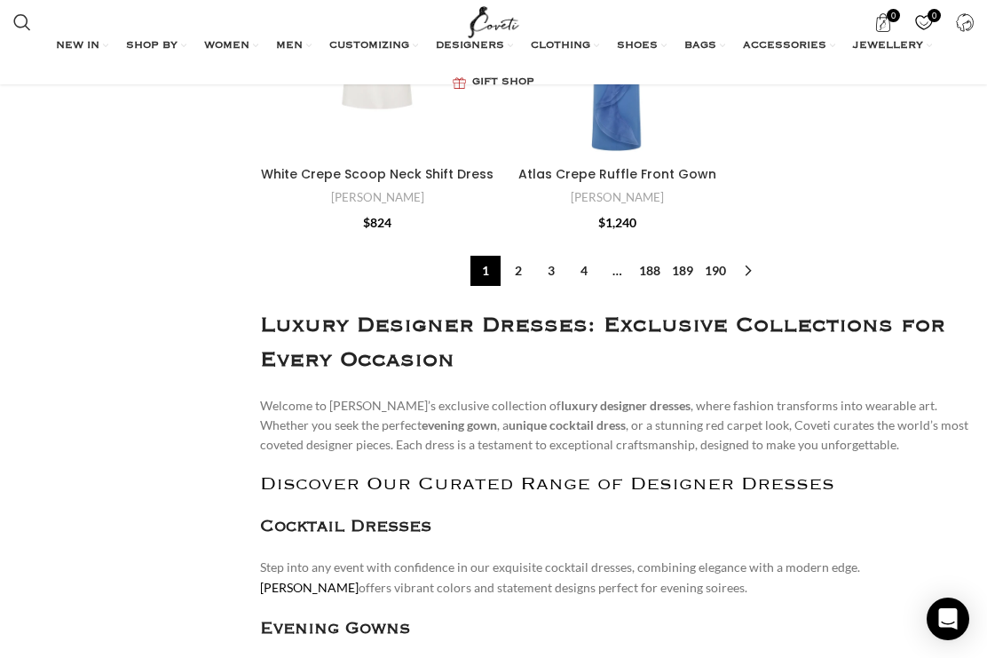
click at [559, 28] on link "CLOTHING" at bounding box center [565, 46] width 68 height 36
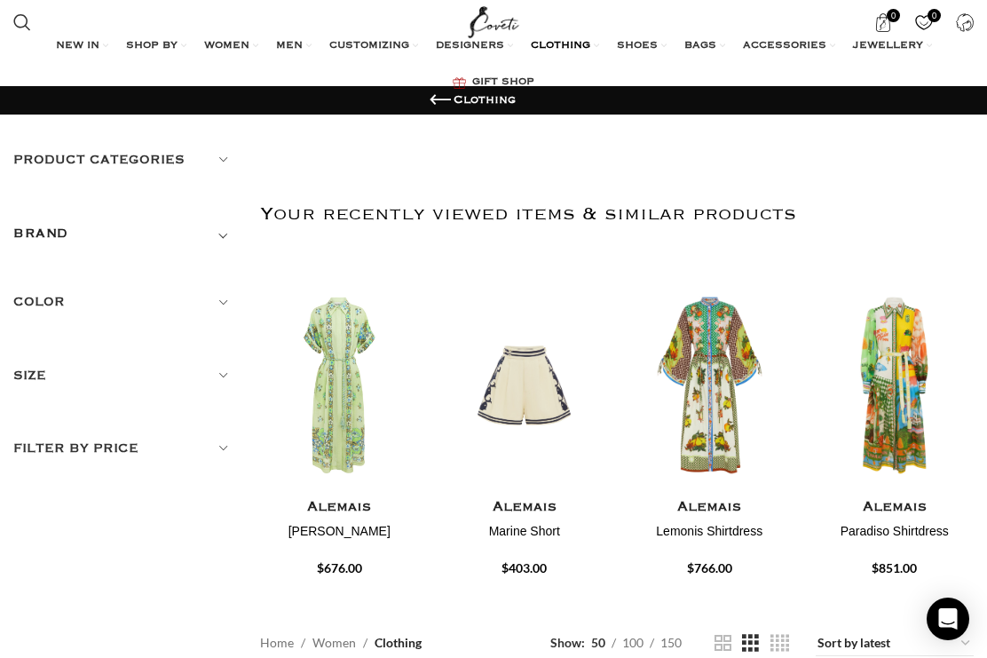
click at [575, 44] on span "CLOTHING" at bounding box center [560, 46] width 59 height 14
click at [570, 40] on span "CLOTHING" at bounding box center [560, 46] width 59 height 14
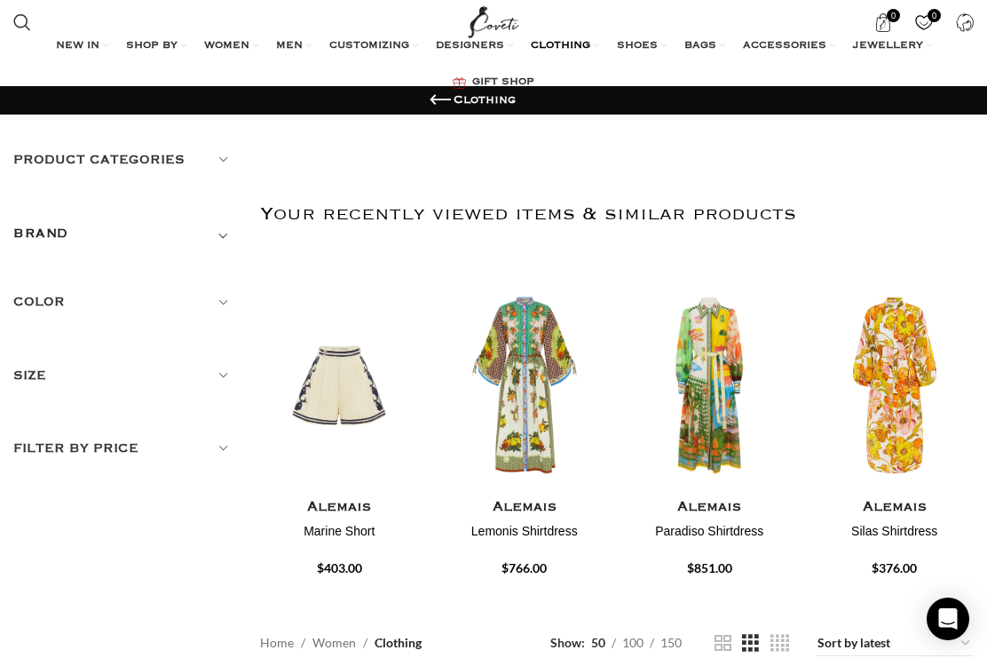
click at [528, 137] on link "Bridal" at bounding box center [615, 152] width 220 height 30
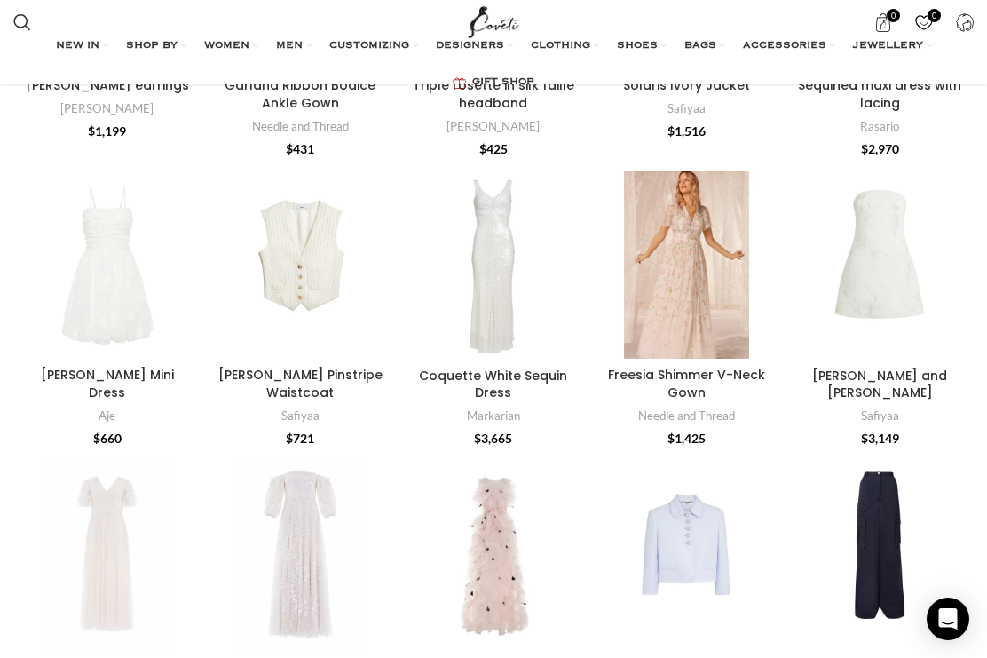
scroll to position [4998, 0]
click at [50, 465] on link "VIEW ALL" at bounding box center [41, 473] width 53 height 16
click at [51, 465] on link "VIEW ALL" at bounding box center [41, 473] width 53 height 16
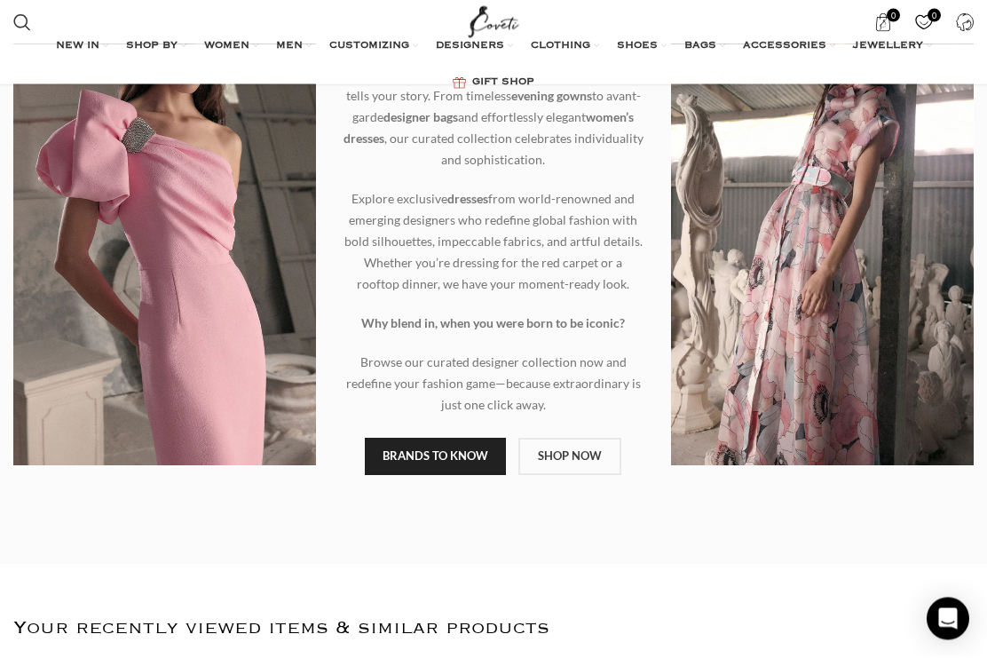
scroll to position [210, 0]
click at [438, 450] on link "BRANDS TO KNOW" at bounding box center [435, 456] width 141 height 37
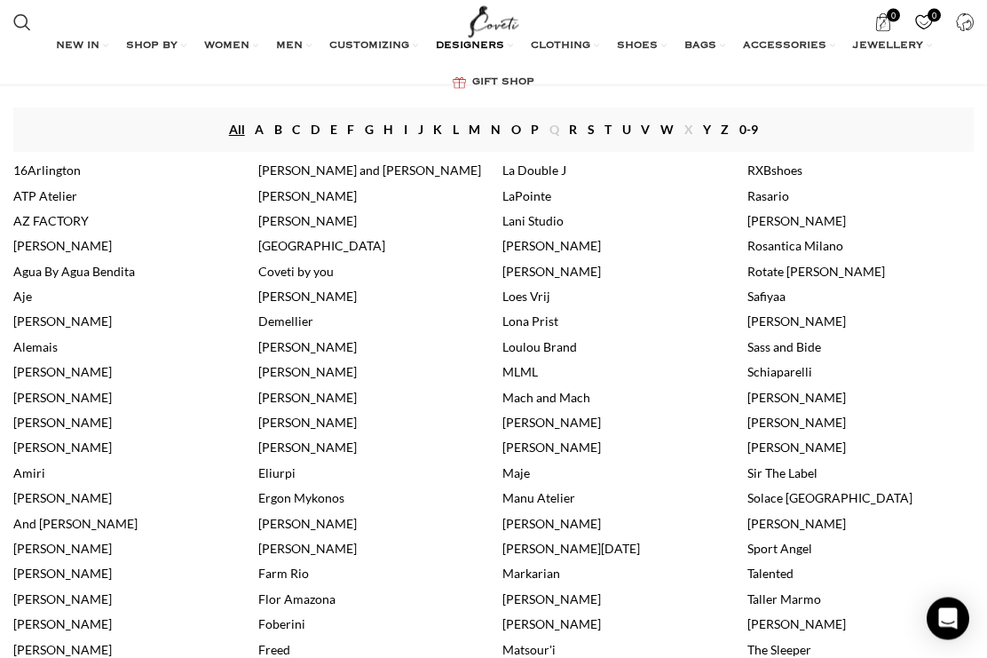
scroll to position [296, 0]
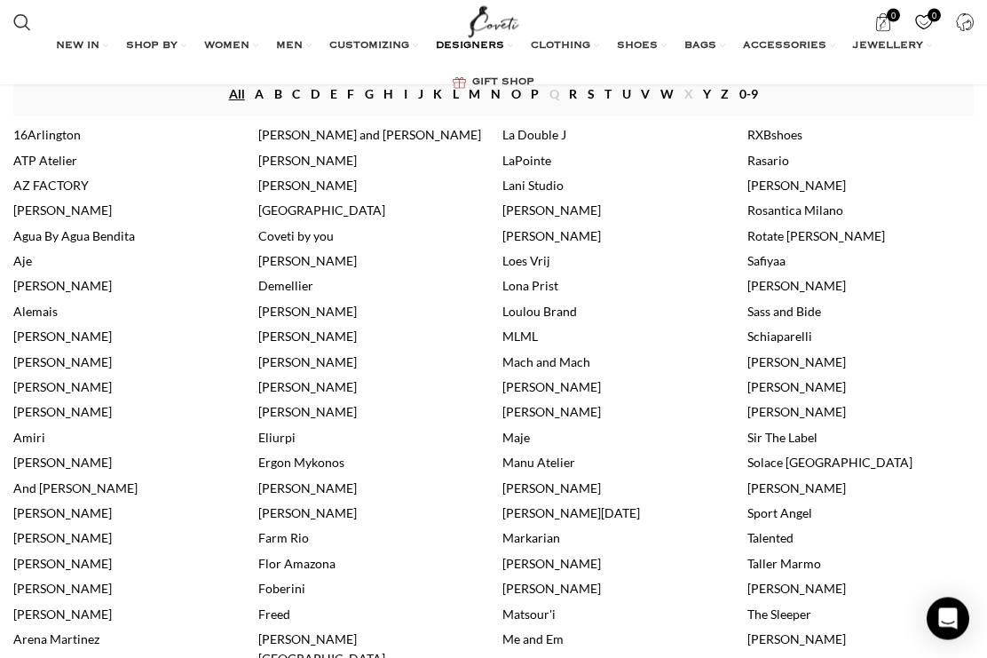
click at [529, 203] on link "[PERSON_NAME]" at bounding box center [552, 210] width 99 height 15
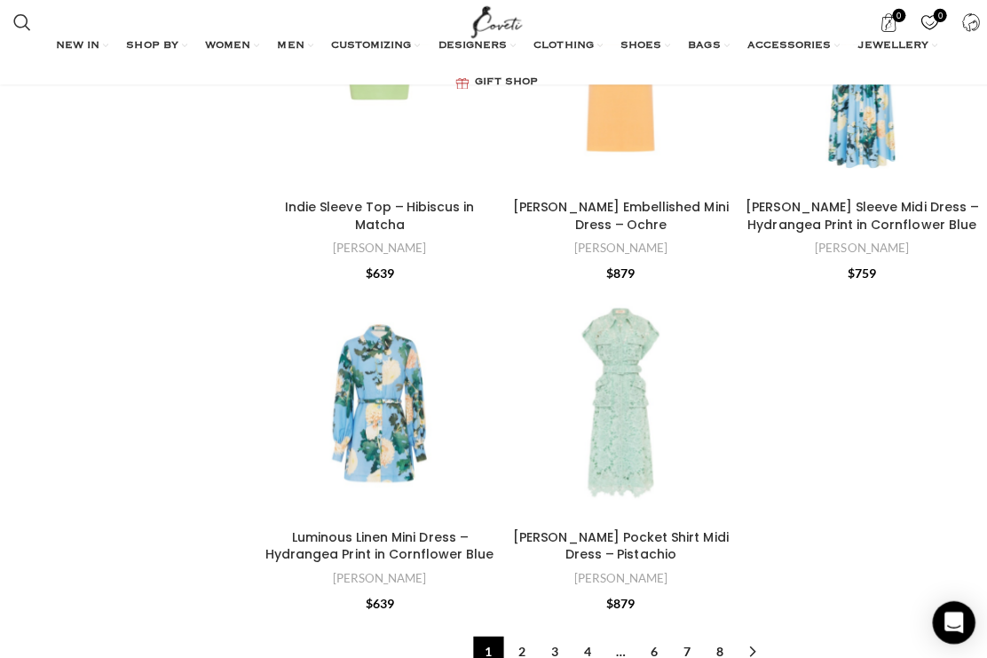
scroll to position [5641, 0]
click at [722, 633] on link "8" at bounding box center [716, 648] width 30 height 30
